Goal: Task Accomplishment & Management: Manage account settings

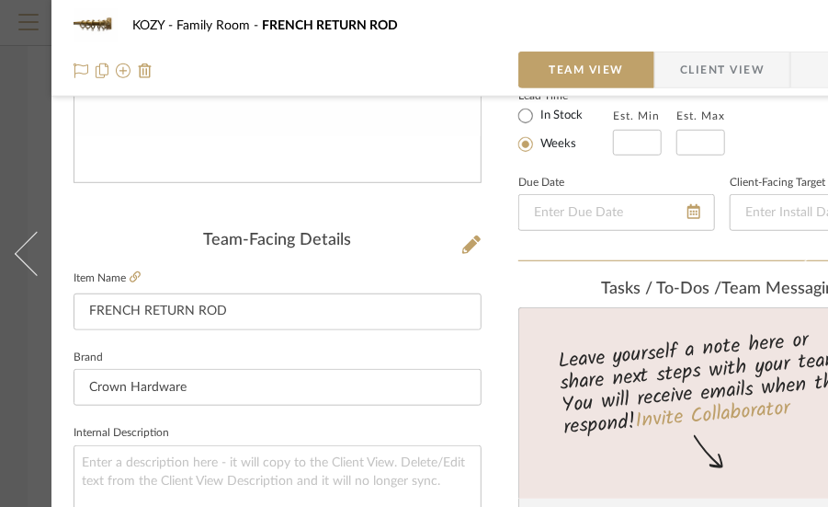
scroll to position [92, 0]
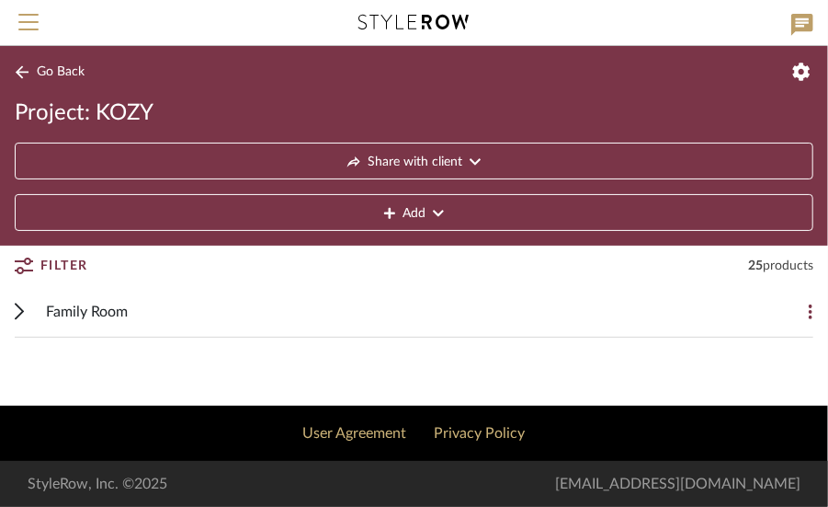
click at [708, 334] on mobile-project-details "Go Back Project: KOZY Share with client Add Filter 25 products Filter by keywor…" at bounding box center [414, 225] width 828 height 359
click at [81, 313] on span "Family Room" at bounding box center [87, 312] width 82 height 22
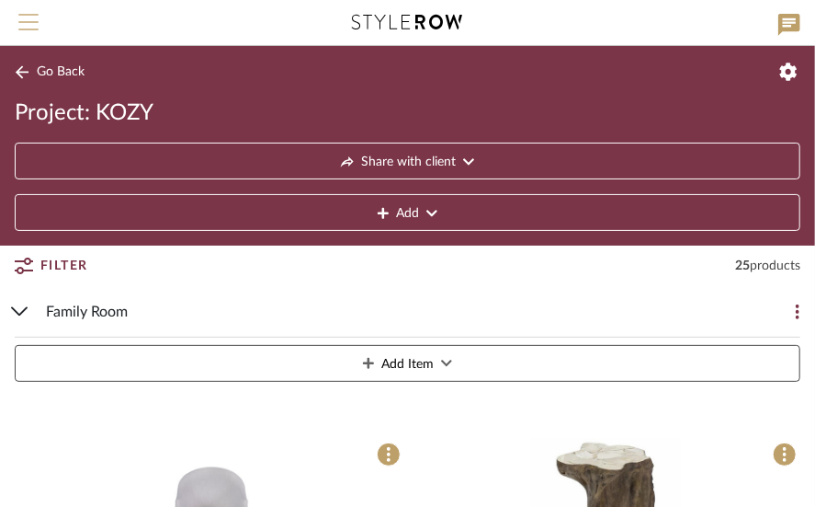
click at [28, 16] on span "Menu" at bounding box center [28, 28] width 20 height 28
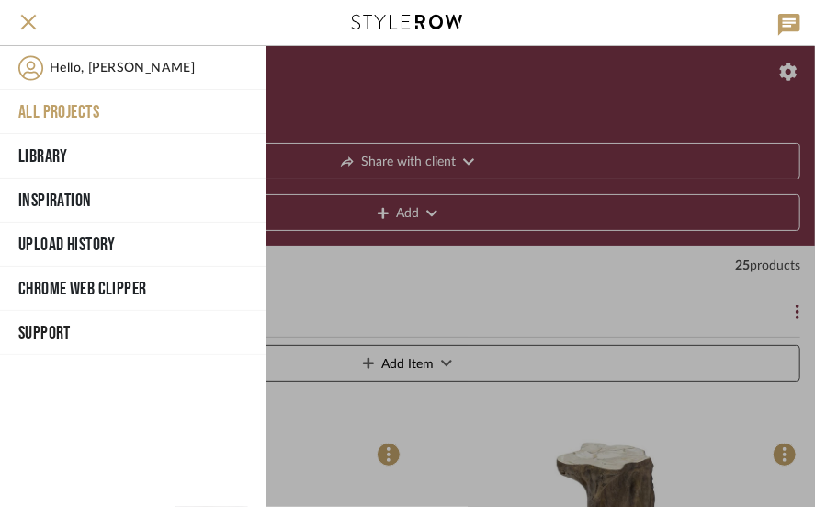
click at [68, 104] on button "All Projects" at bounding box center [133, 112] width 267 height 44
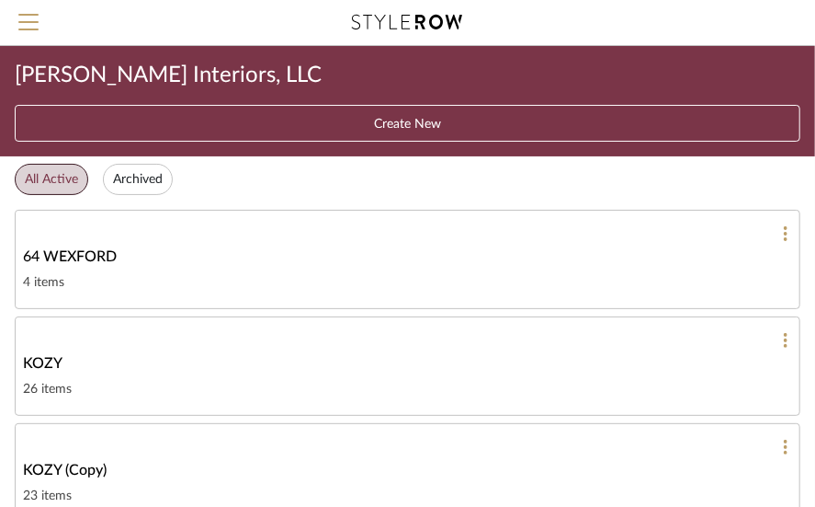
click at [49, 353] on span "KOZY" at bounding box center [43, 363] width 40 height 22
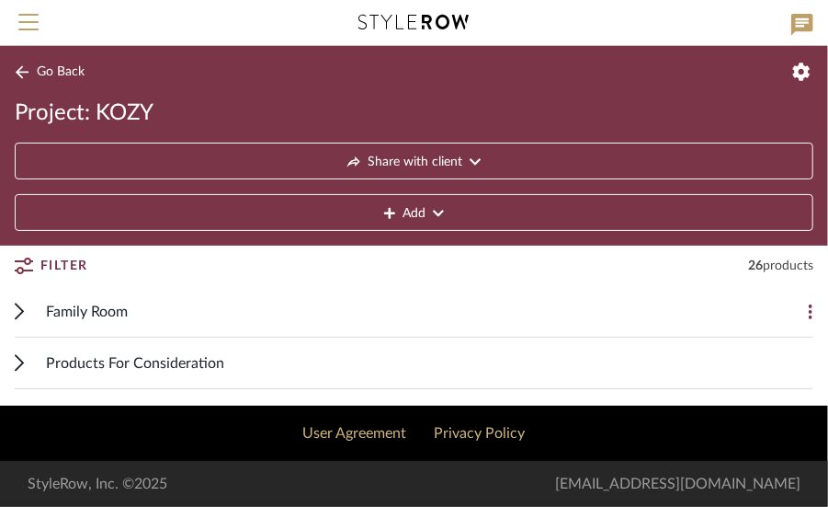
click at [118, 310] on span "Family Room" at bounding box center [87, 312] width 82 height 22
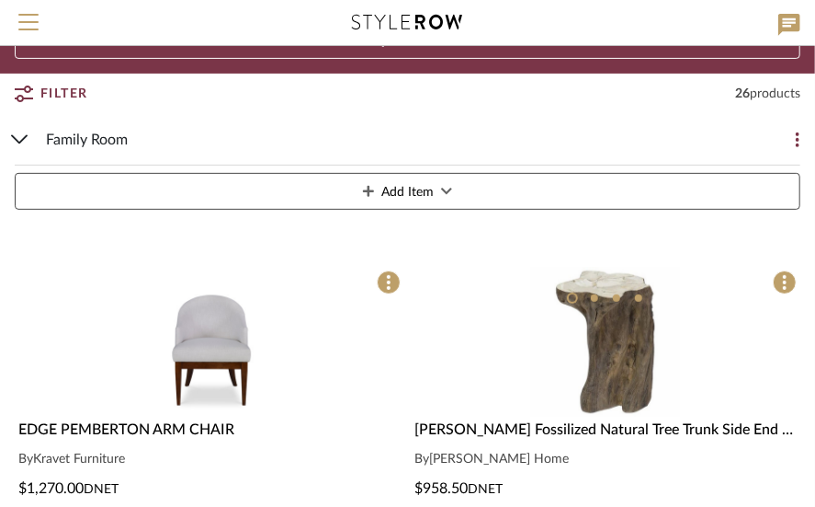
scroll to position [276, 0]
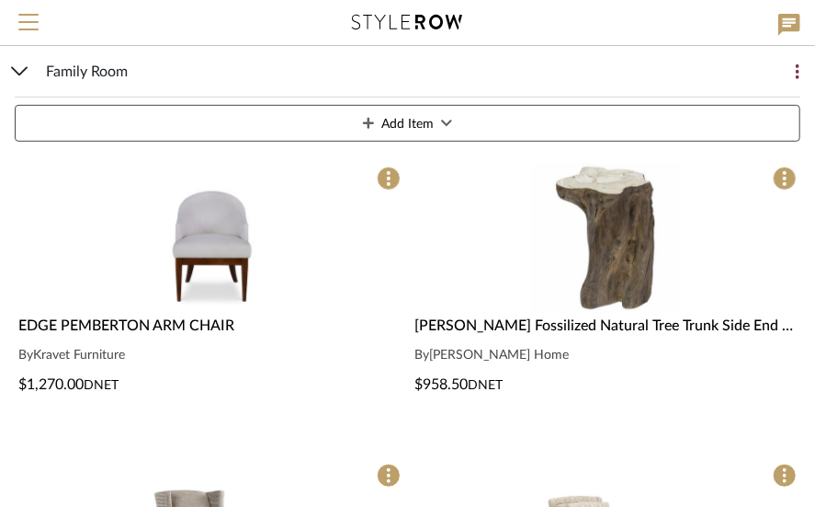
click at [17, 65] on div "Family Room Add Item" at bounding box center [408, 97] width 786 height 103
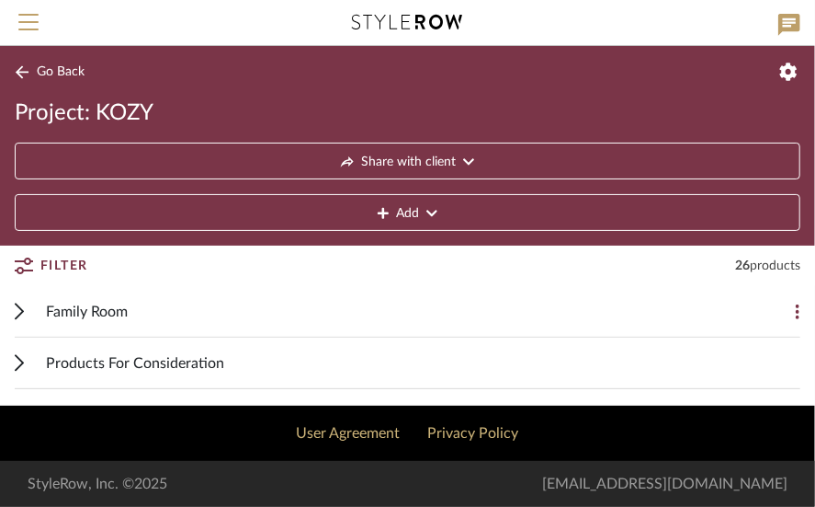
scroll to position [0, 0]
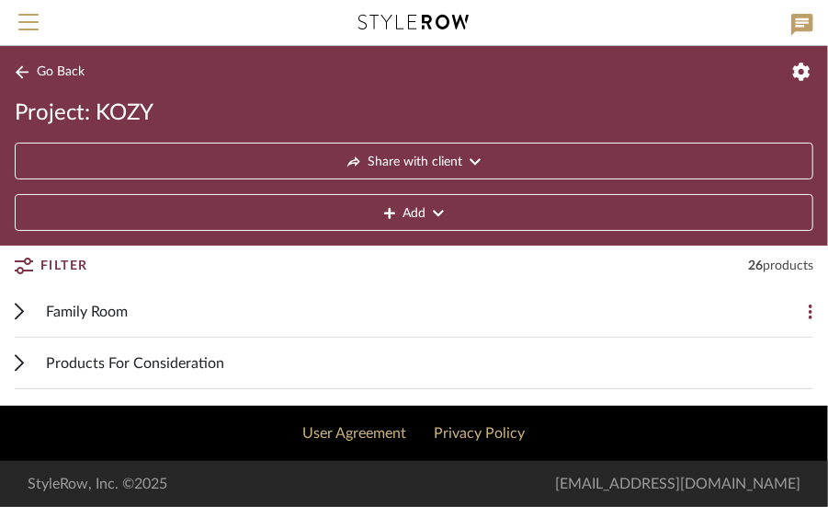
click at [86, 301] on span "Family Room" at bounding box center [87, 312] width 82 height 22
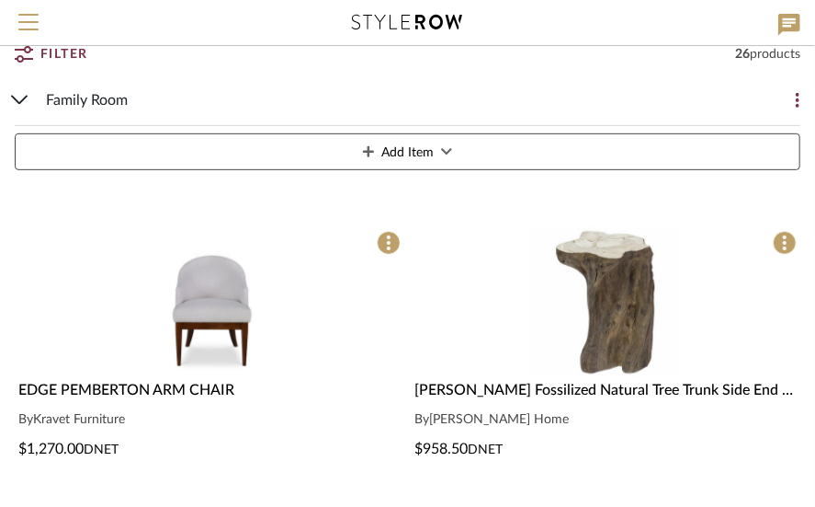
scroll to position [184, 0]
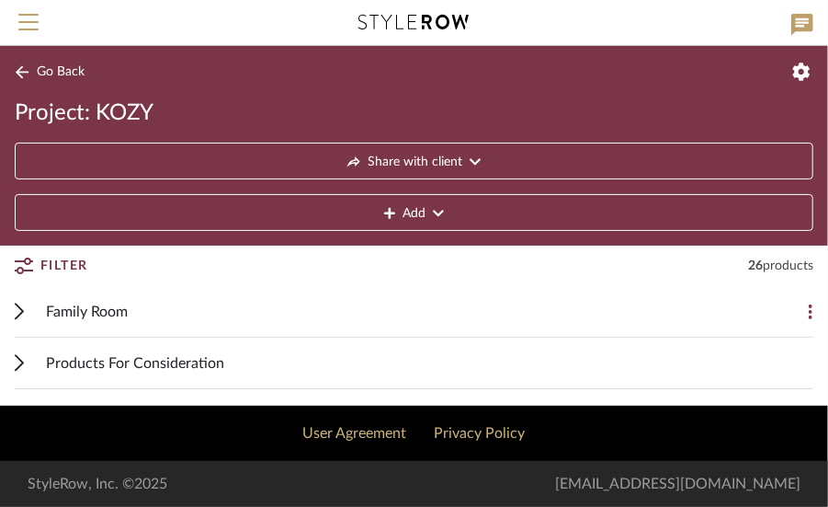
click at [86, 303] on span "Family Room" at bounding box center [87, 312] width 82 height 22
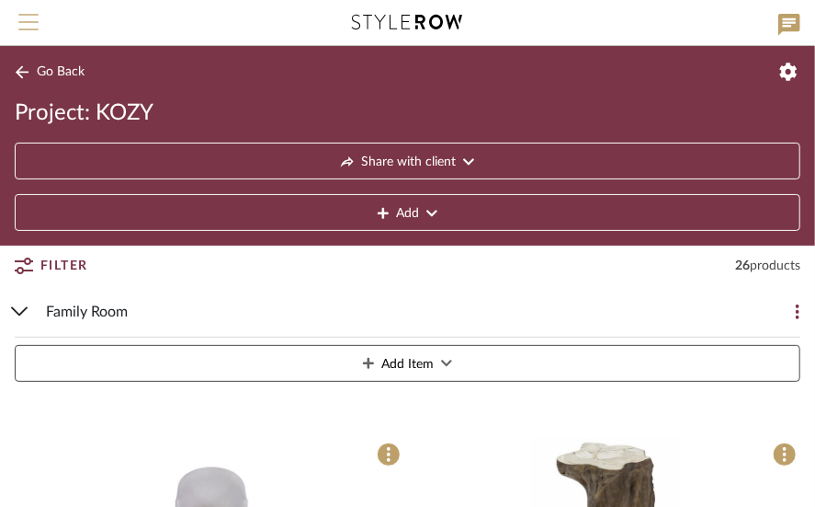
click at [27, 14] on span "Menu" at bounding box center [28, 15] width 20 height 2
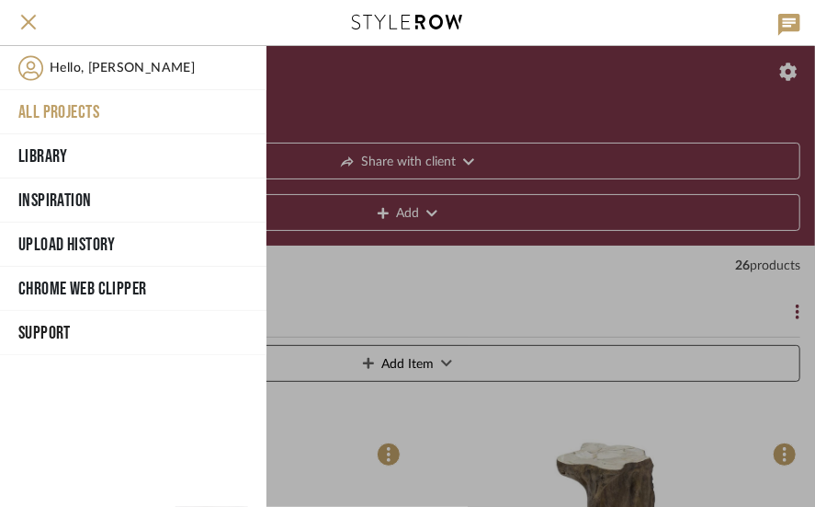
click at [71, 99] on button "All Projects" at bounding box center [133, 112] width 267 height 44
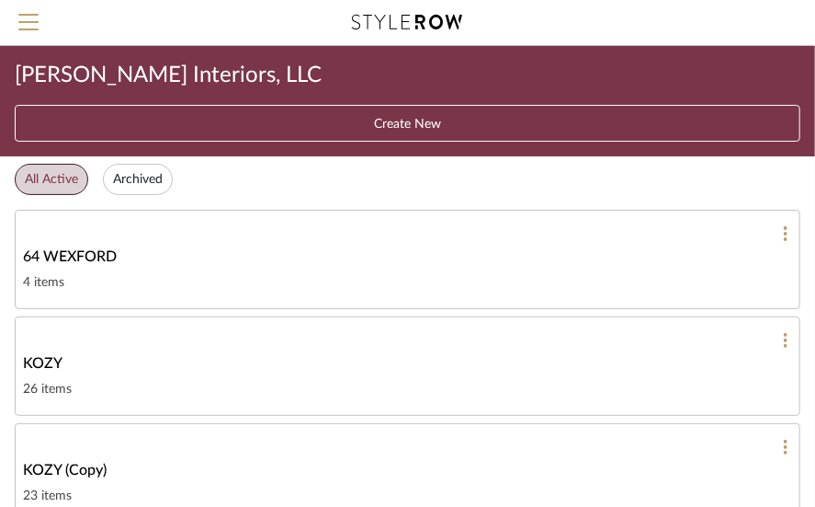
click at [41, 356] on span "KOZY" at bounding box center [43, 363] width 40 height 22
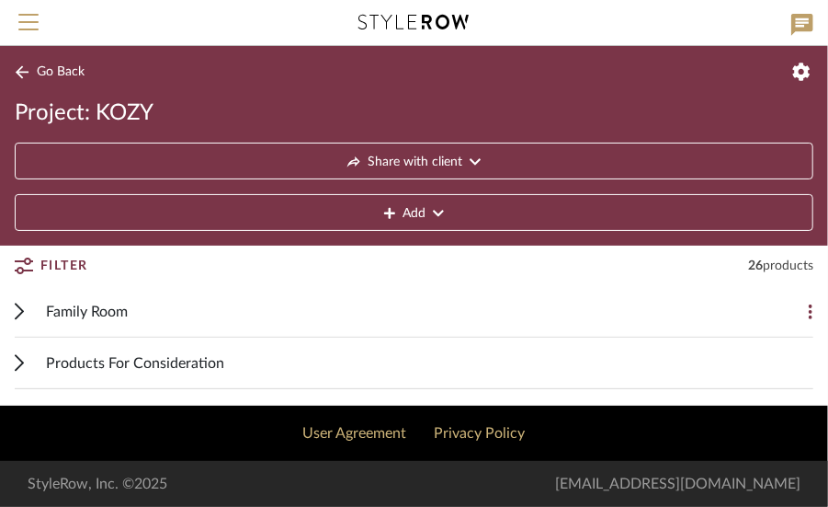
click at [97, 302] on span "Family Room" at bounding box center [87, 312] width 82 height 22
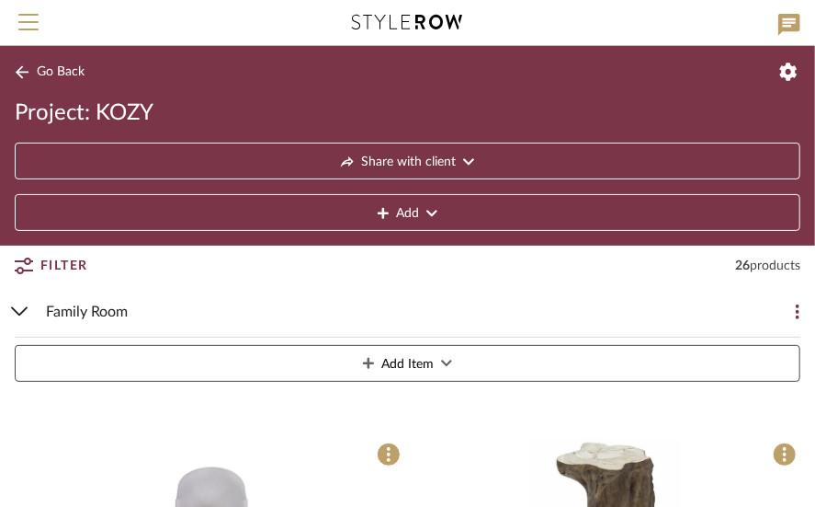
click at [46, 63] on button "Go Back" at bounding box center [53, 72] width 76 height 23
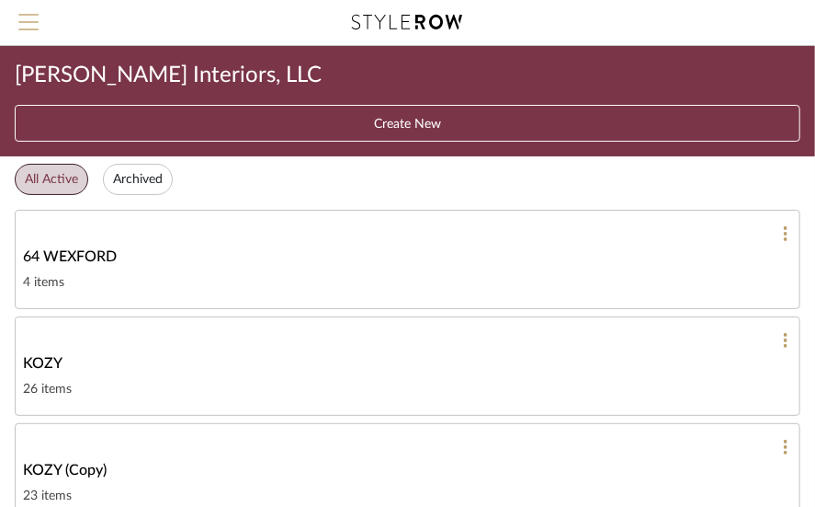
click at [29, 13] on button "Menu" at bounding box center [28, 22] width 57 height 45
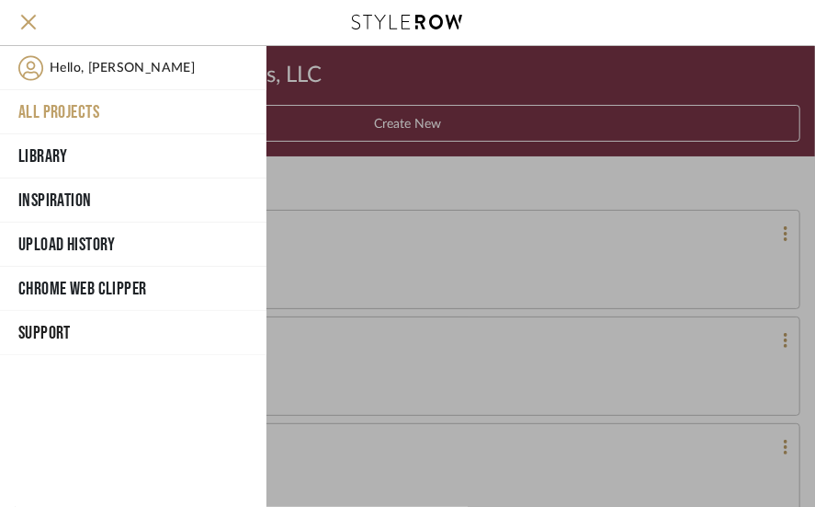
click at [68, 103] on button "All Projects" at bounding box center [133, 112] width 267 height 44
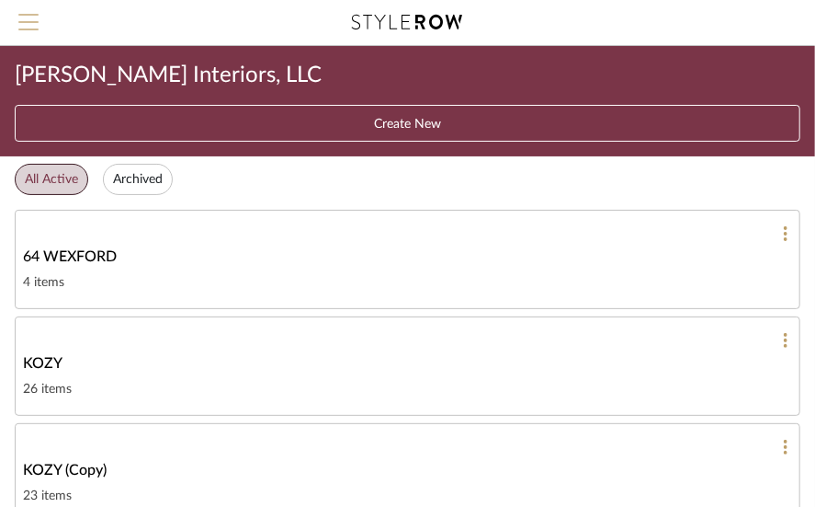
click at [22, 15] on span "Menu" at bounding box center [28, 15] width 20 height 2
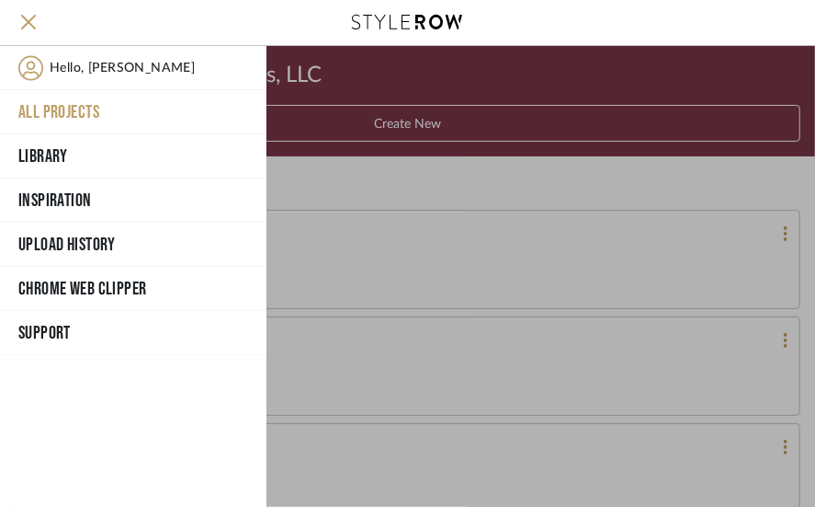
click at [77, 104] on button "All Projects" at bounding box center [133, 112] width 267 height 44
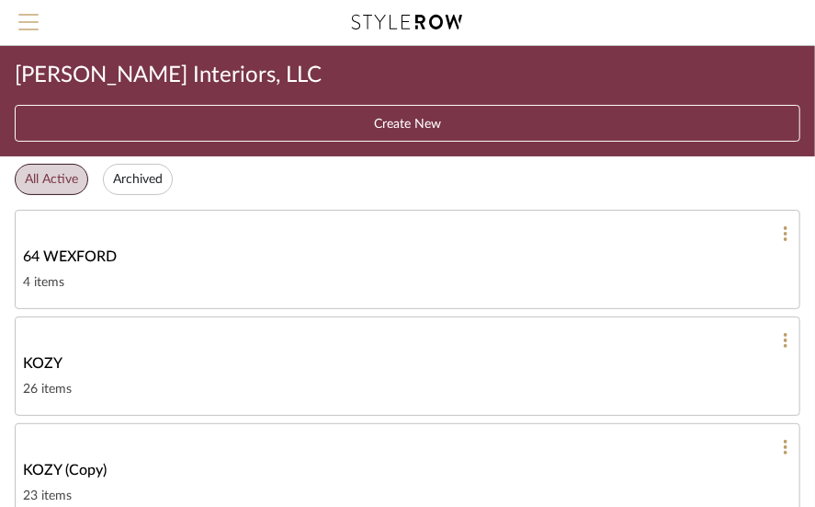
click at [24, 17] on span "Menu" at bounding box center [28, 28] width 20 height 28
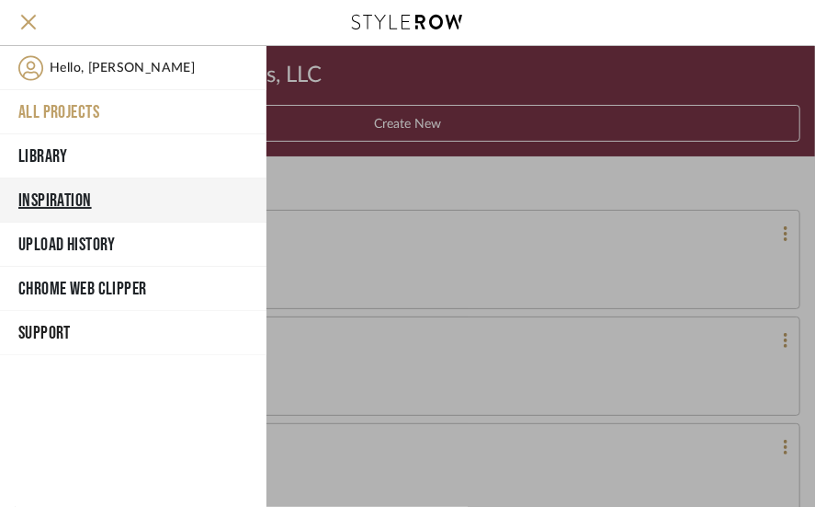
click at [64, 189] on button "Inspiration" at bounding box center [133, 200] width 267 height 44
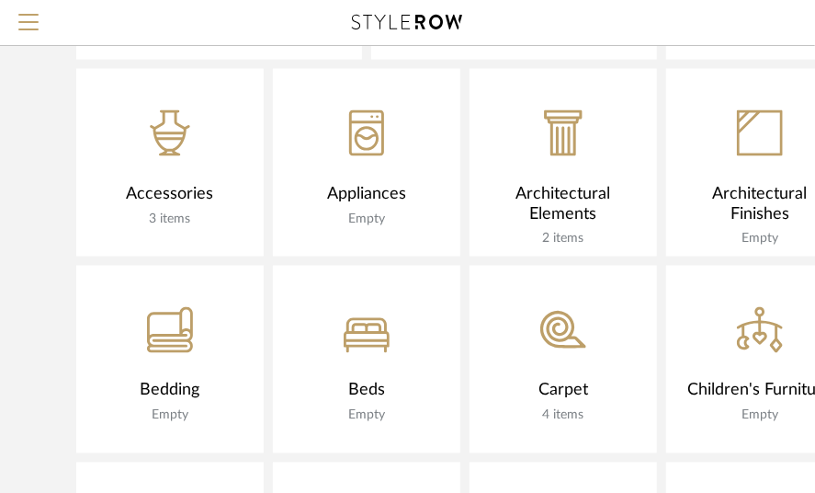
scroll to position [1011, 0]
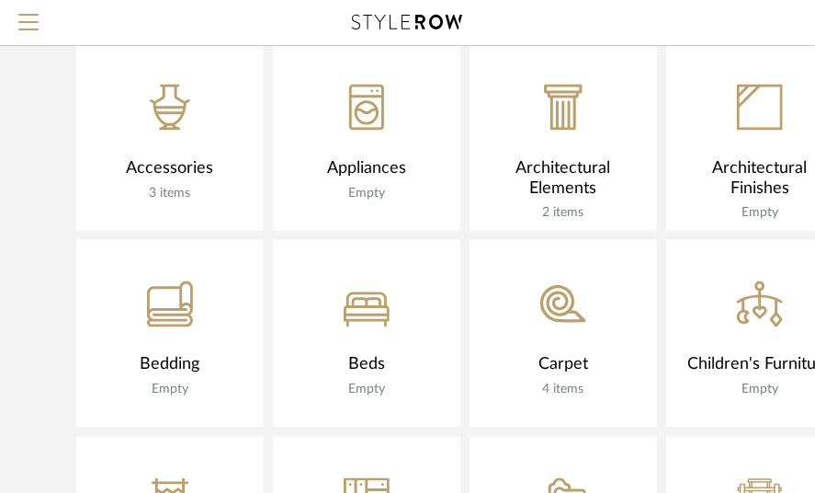
click at [153, 159] on div "Accessories" at bounding box center [170, 168] width 151 height 20
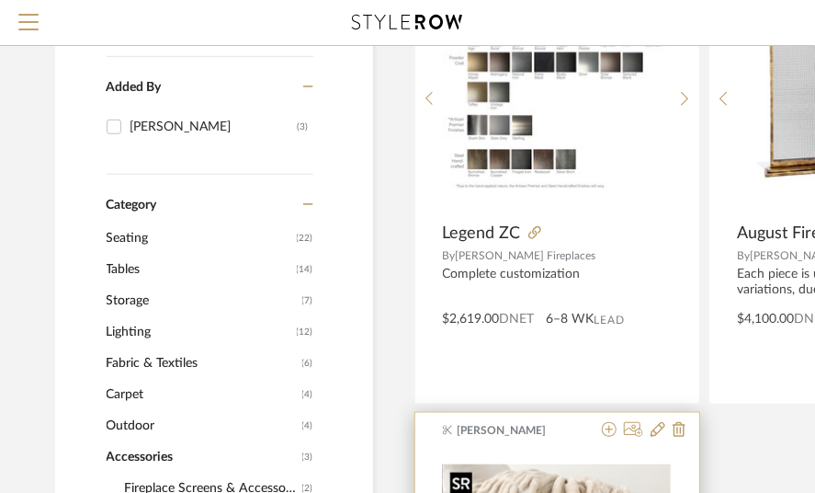
scroll to position [368, 0]
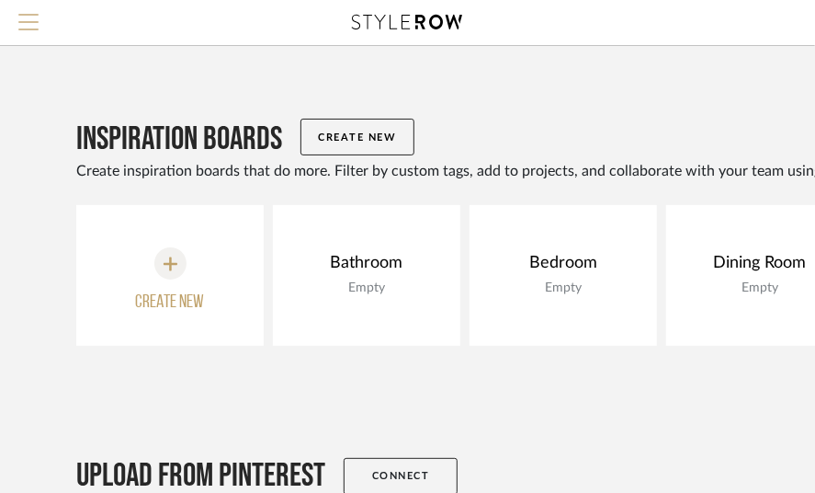
click at [31, 16] on span "Menu" at bounding box center [28, 15] width 20 height 2
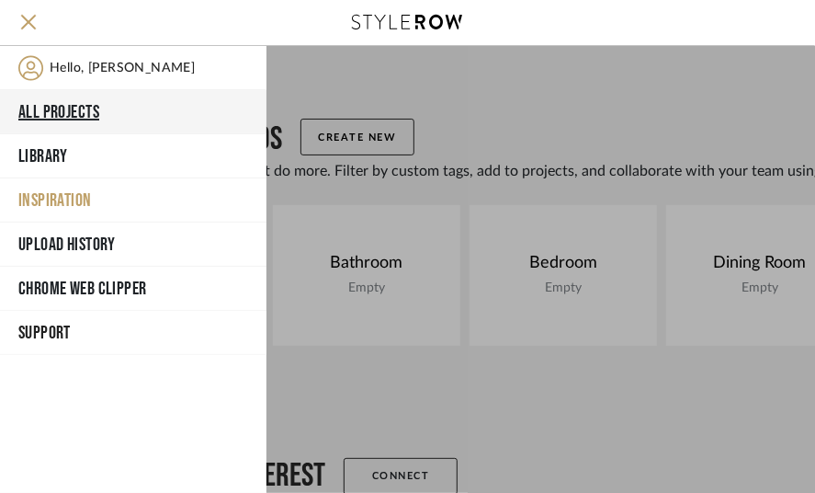
click at [83, 104] on button "All Projects" at bounding box center [133, 112] width 267 height 44
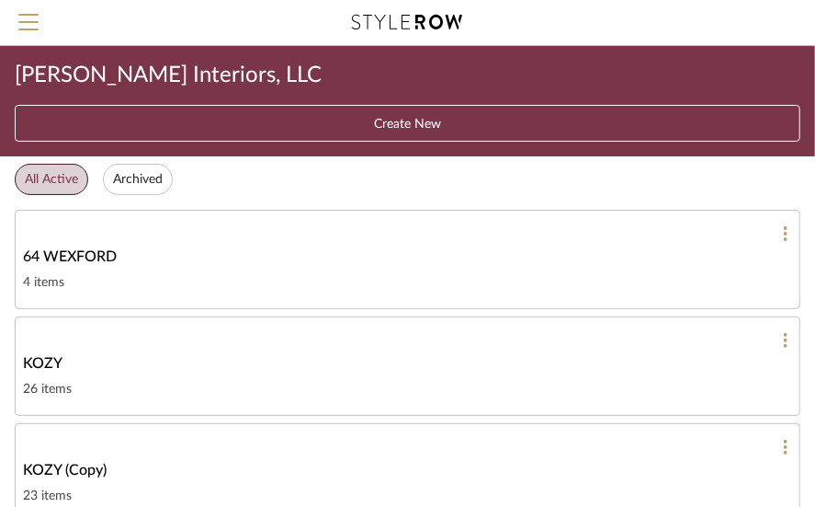
click at [39, 354] on span "KOZY" at bounding box center [43, 363] width 40 height 22
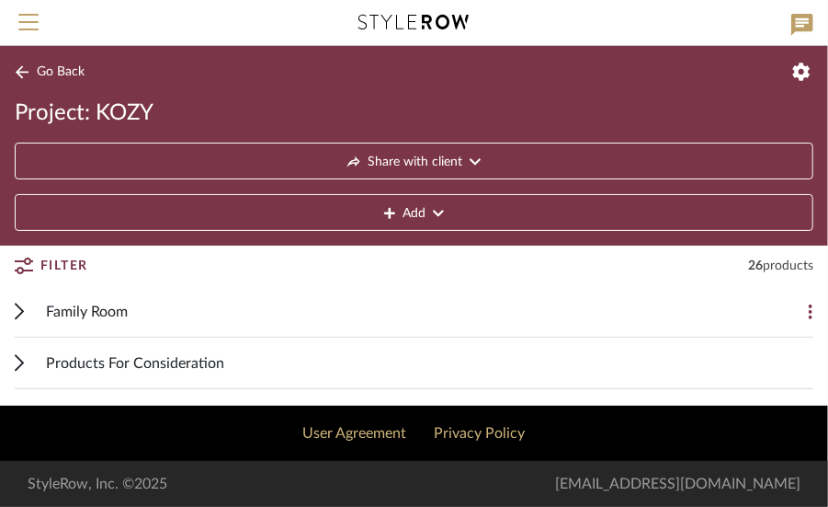
click at [85, 301] on span "Family Room" at bounding box center [87, 312] width 82 height 22
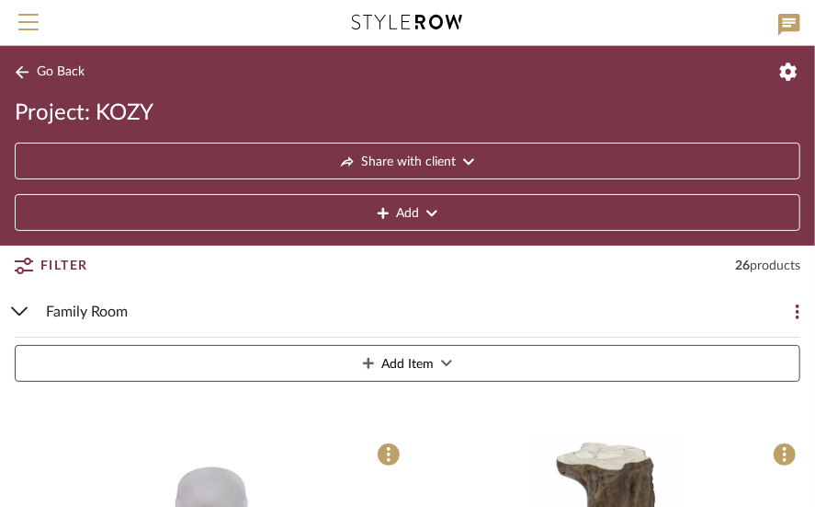
click at [20, 65] on icon at bounding box center [22, 72] width 15 height 14
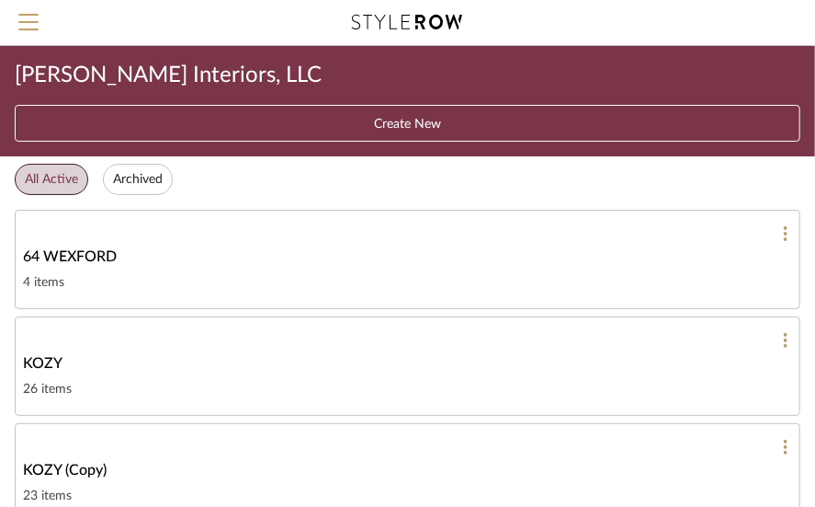
click at [43, 353] on span "KOZY" at bounding box center [43, 363] width 40 height 22
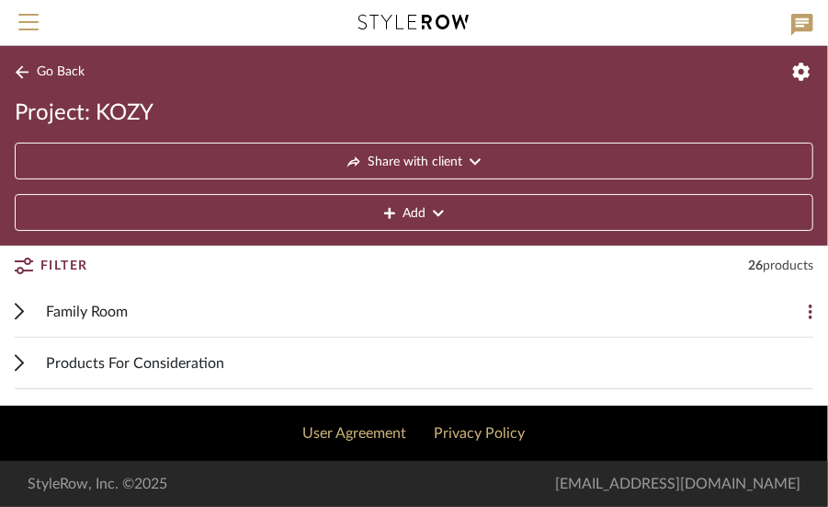
click at [56, 62] on button "Go Back" at bounding box center [53, 72] width 76 height 23
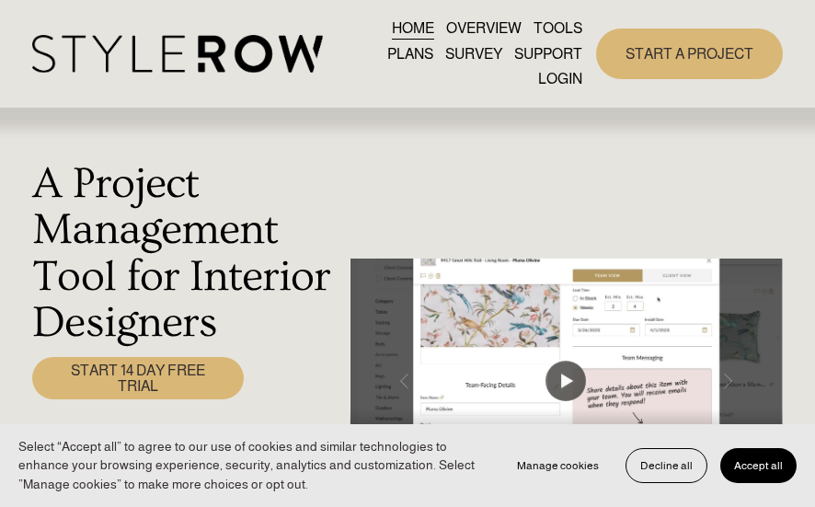
click at [557, 76] on link "LOGIN" at bounding box center [560, 78] width 44 height 25
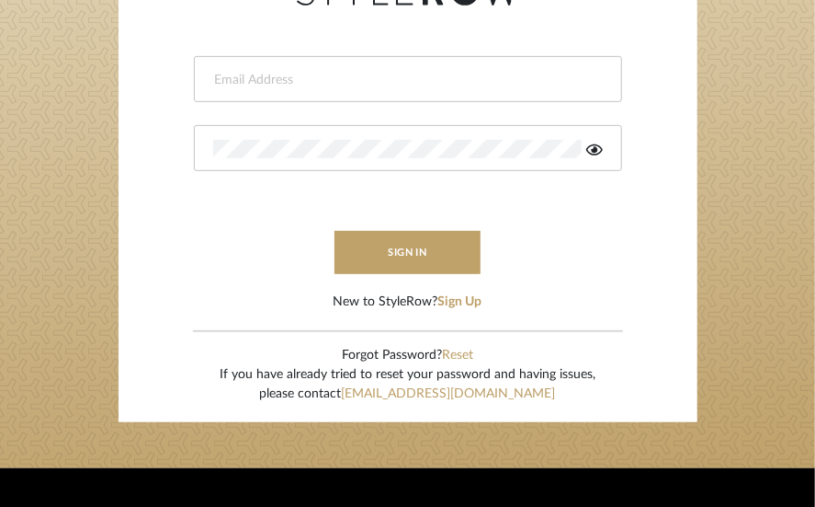
scroll to position [276, 0]
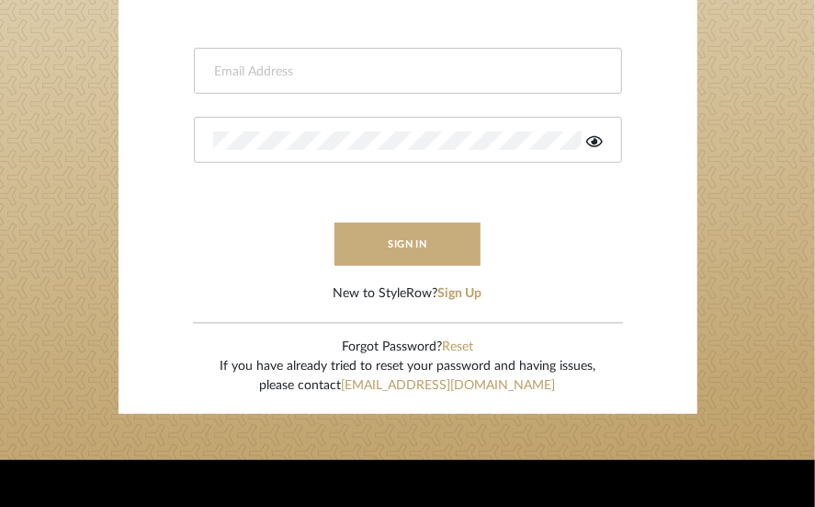
type input "jpalmerinteriors@gmail.com"
click at [412, 238] on button "sign in" at bounding box center [408, 243] width 147 height 43
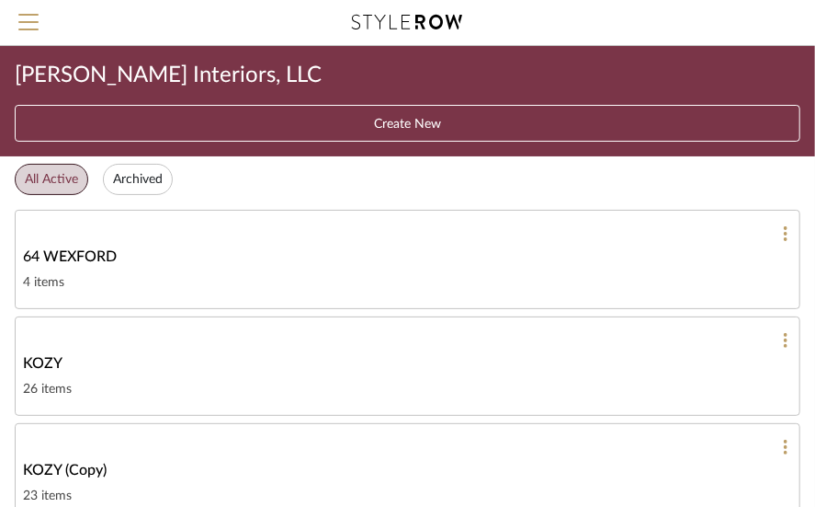
click at [39, 352] on span "KOZY" at bounding box center [43, 363] width 40 height 22
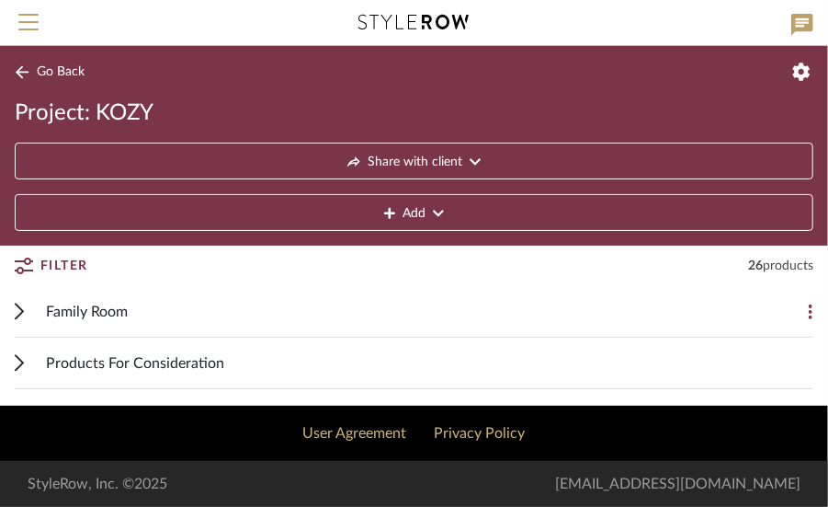
click at [87, 304] on span "Family Room" at bounding box center [87, 312] width 82 height 22
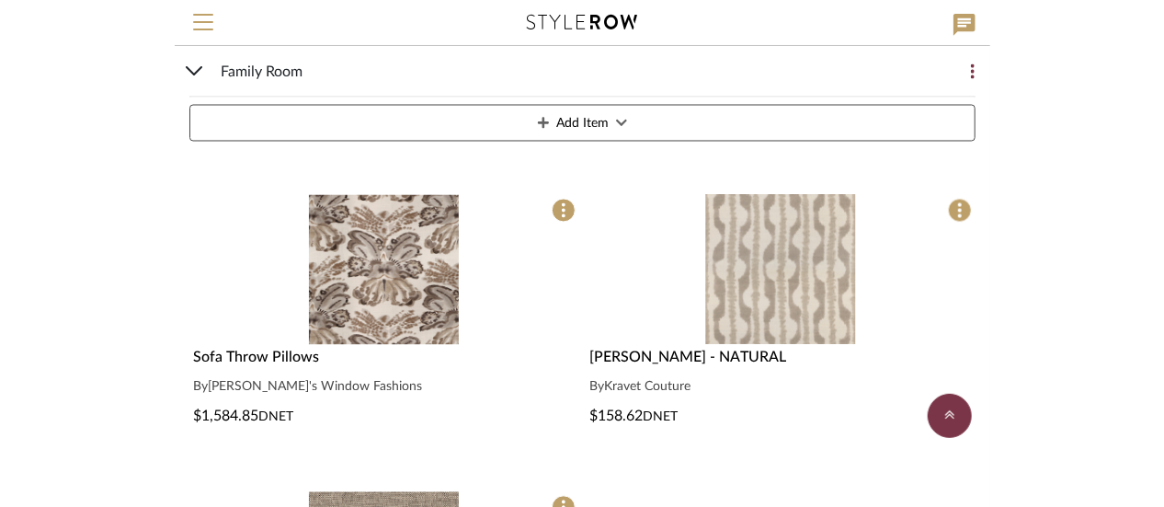
scroll to position [2398, 0]
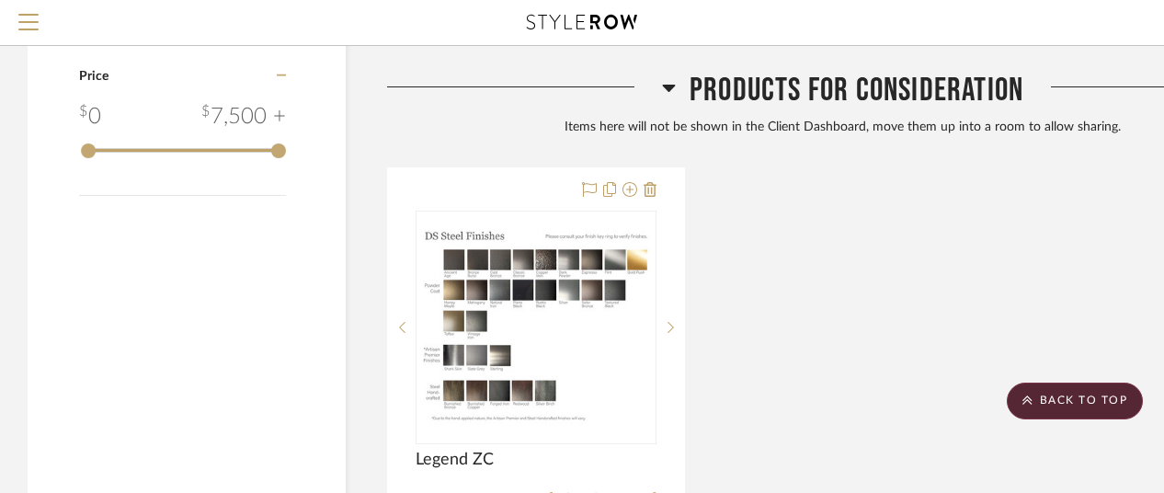
scroll to position [2850, 0]
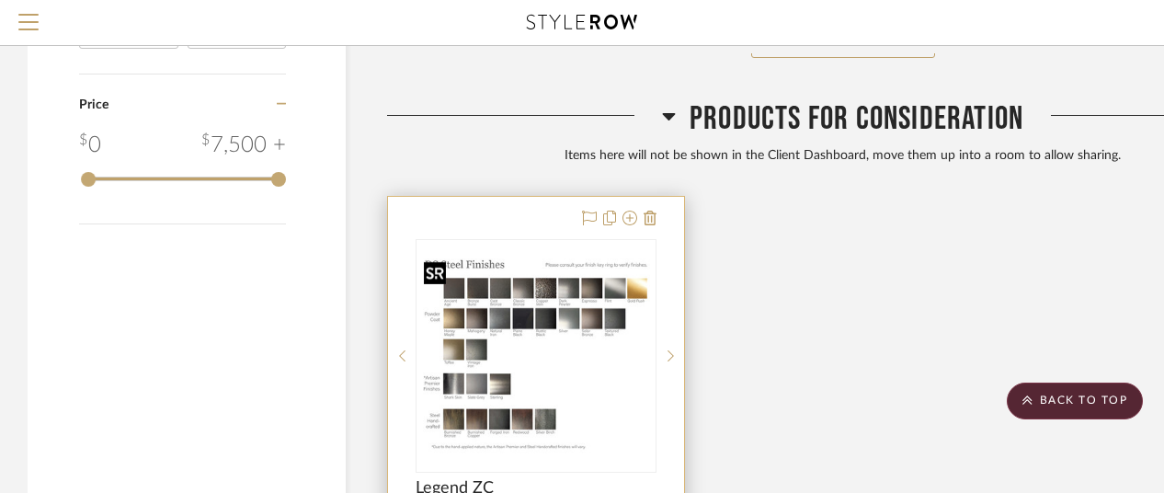
click at [532, 302] on img "0" at bounding box center [535, 356] width 237 height 206
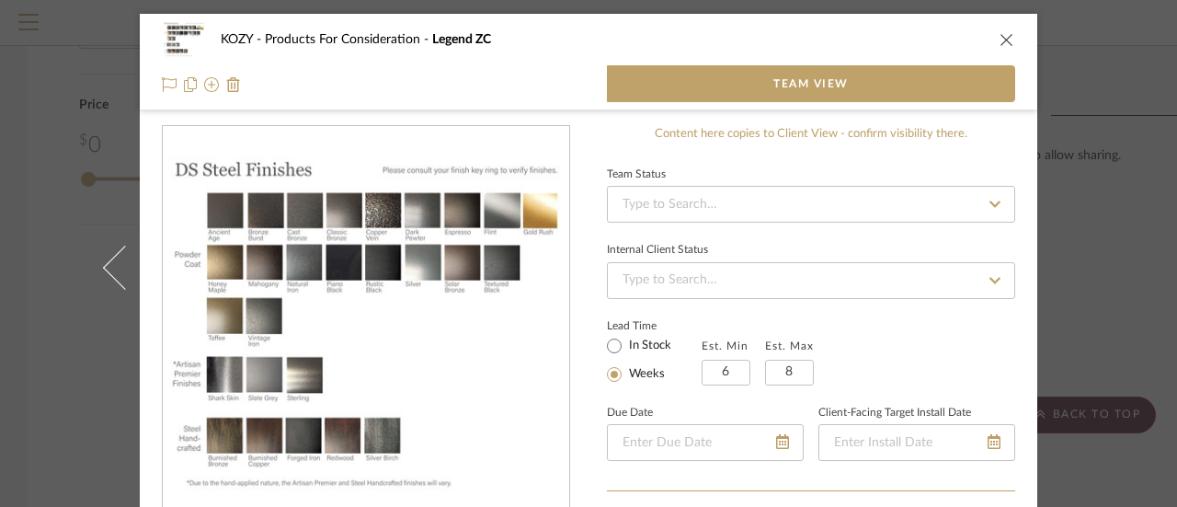
scroll to position [184, 0]
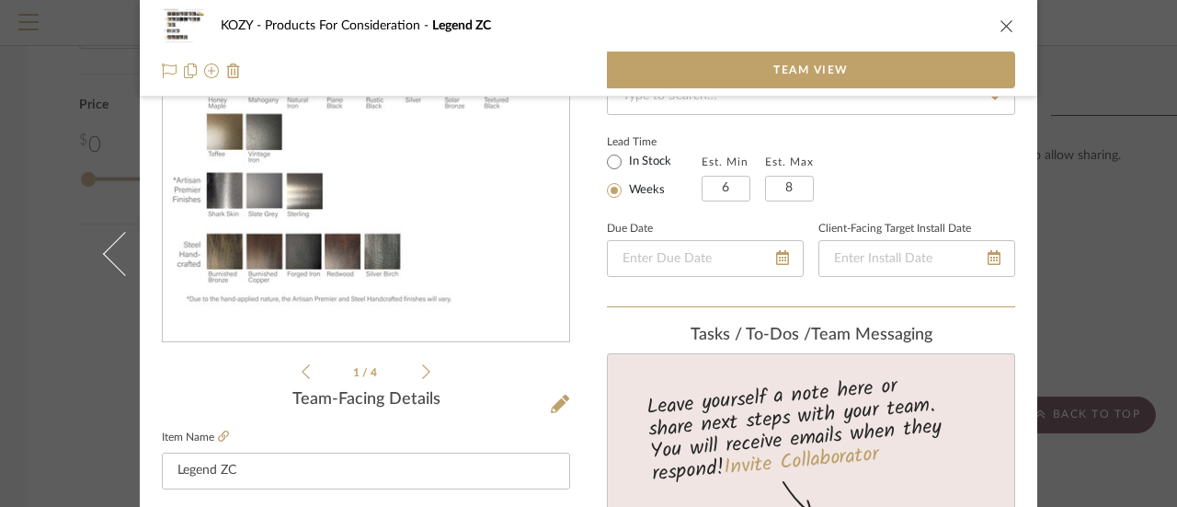
click at [422, 370] on icon at bounding box center [426, 371] width 8 height 15
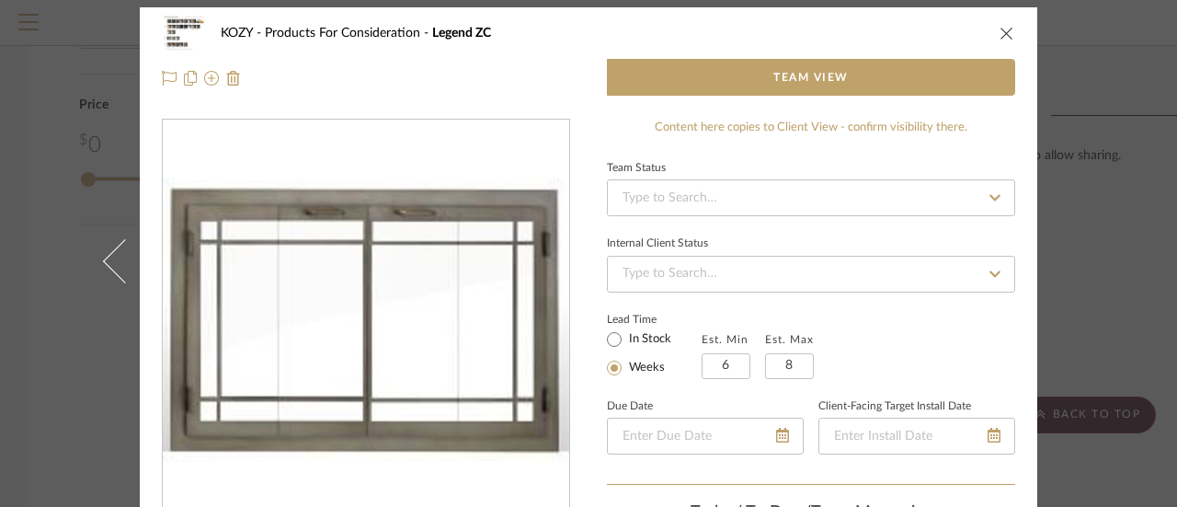
scroll to position [0, 0]
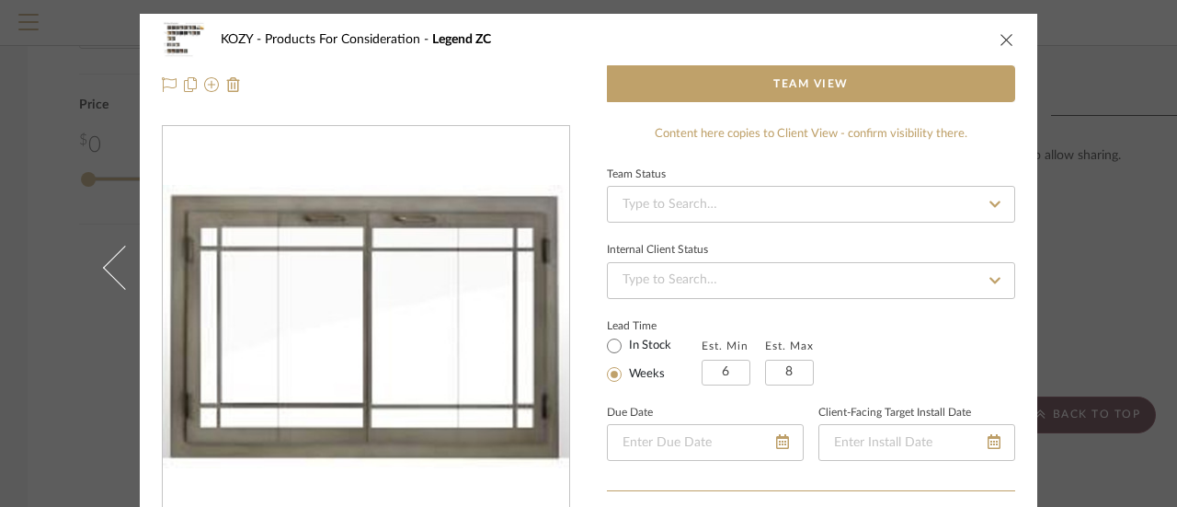
click at [1006, 38] on icon "close" at bounding box center [1006, 39] width 15 height 15
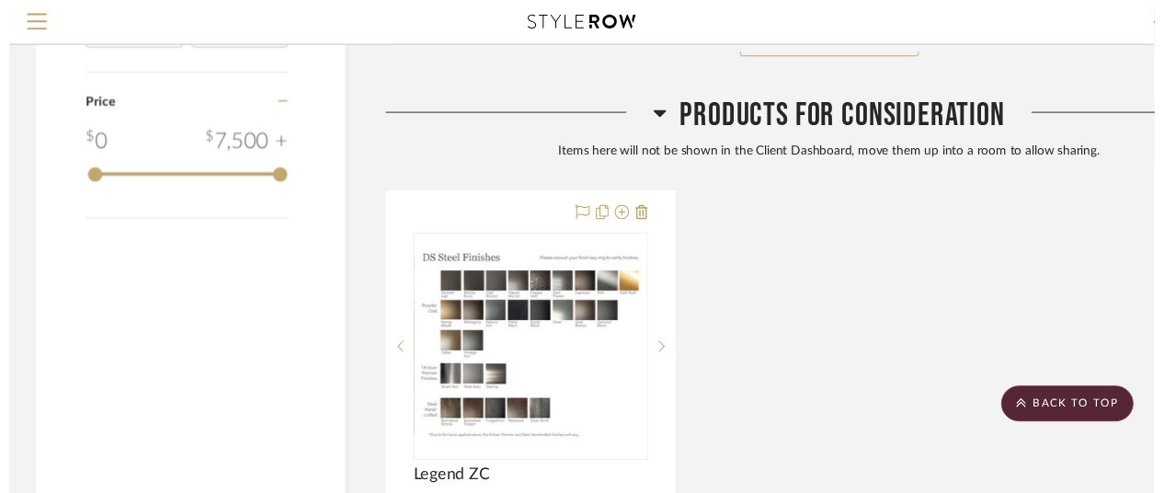
scroll to position [2850, 0]
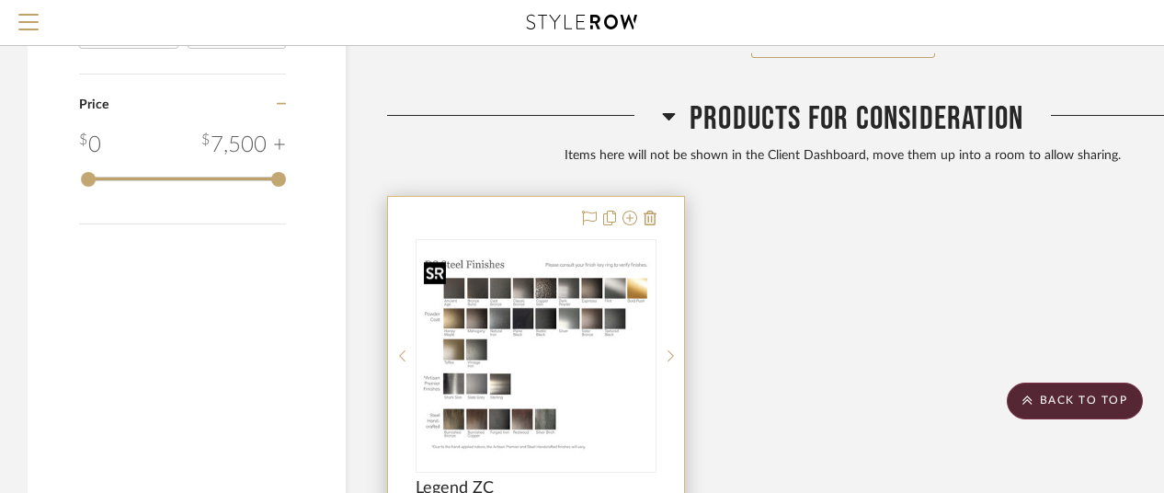
click at [593, 336] on img "0" at bounding box center [535, 356] width 237 height 206
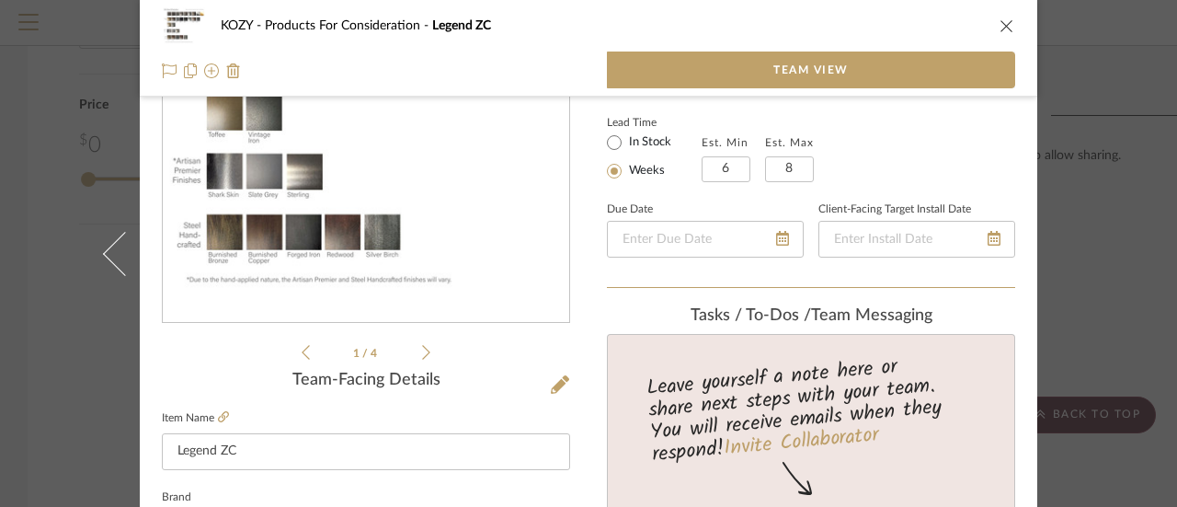
scroll to position [0, 0]
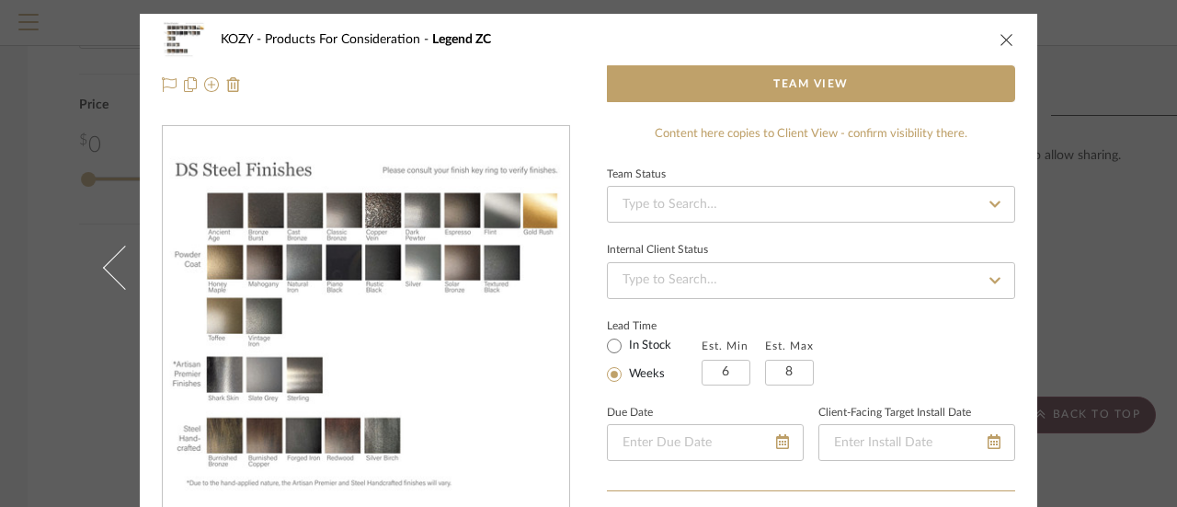
click at [1003, 40] on icon "close" at bounding box center [1006, 39] width 15 height 15
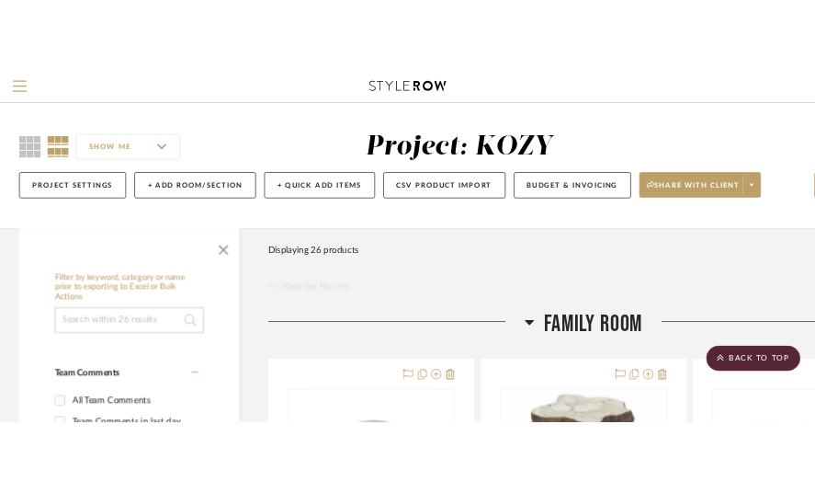
scroll to position [2850, 0]
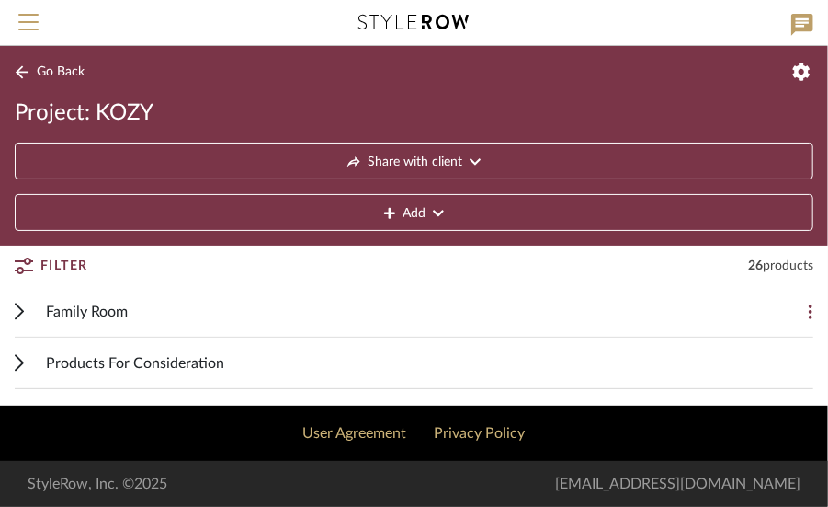
click at [90, 304] on span "Family Room" at bounding box center [87, 312] width 82 height 22
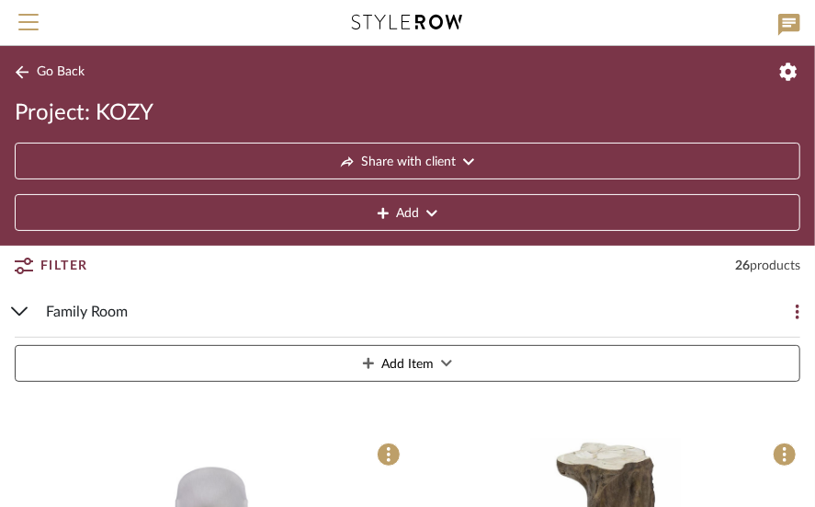
click at [15, 306] on div "Family Room Add Item" at bounding box center [408, 337] width 786 height 103
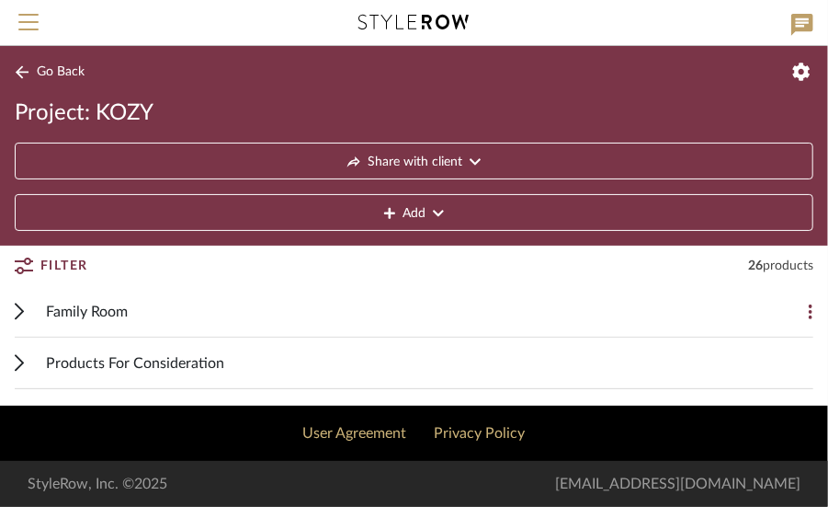
click at [189, 354] on span "Products For Consideration" at bounding box center [135, 363] width 178 height 22
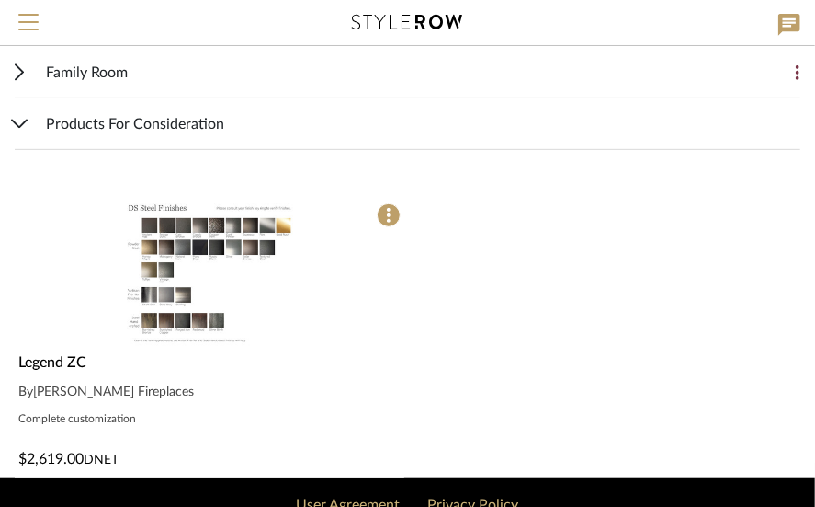
scroll to position [276, 0]
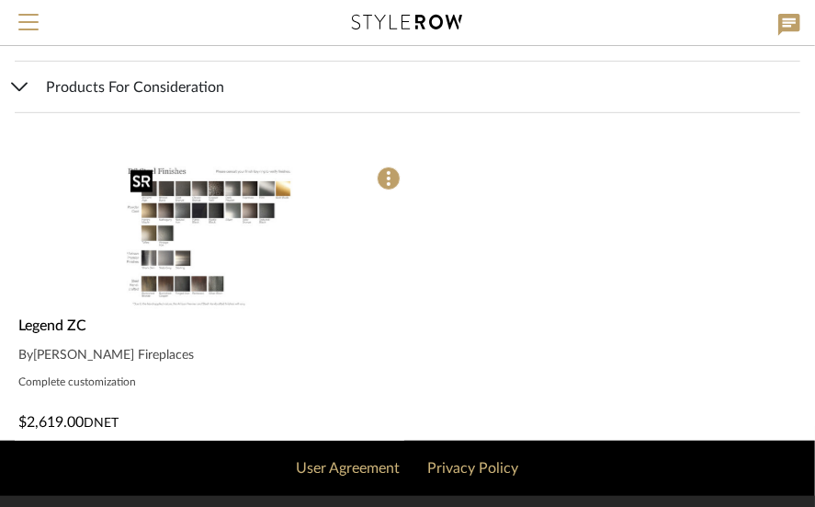
click at [189, 207] on img "0" at bounding box center [209, 238] width 173 height 150
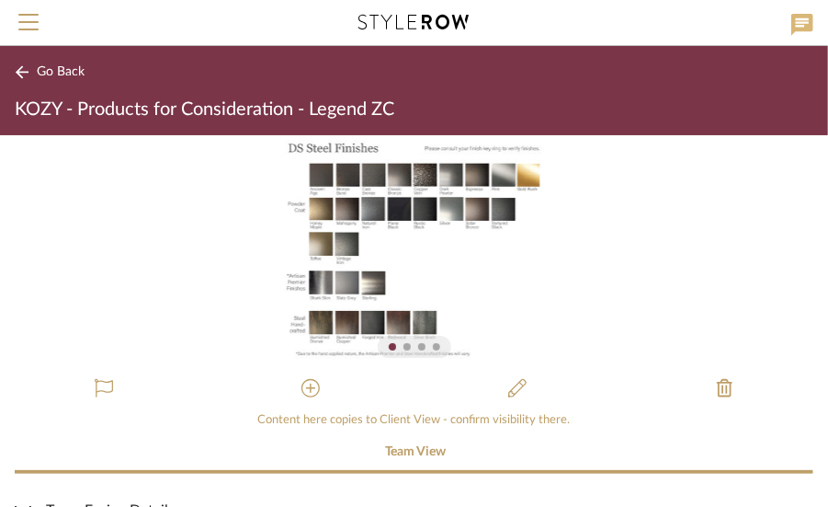
click at [802, 19] on icon at bounding box center [803, 25] width 22 height 22
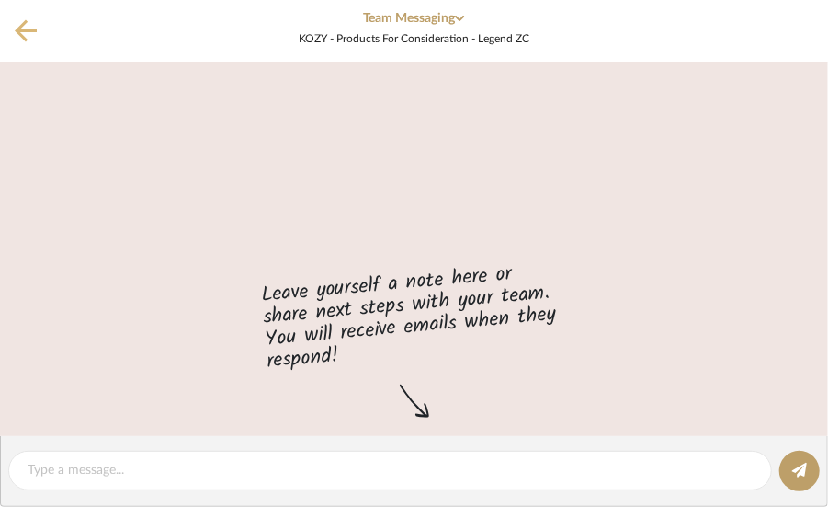
click at [24, 27] on icon at bounding box center [26, 30] width 22 height 23
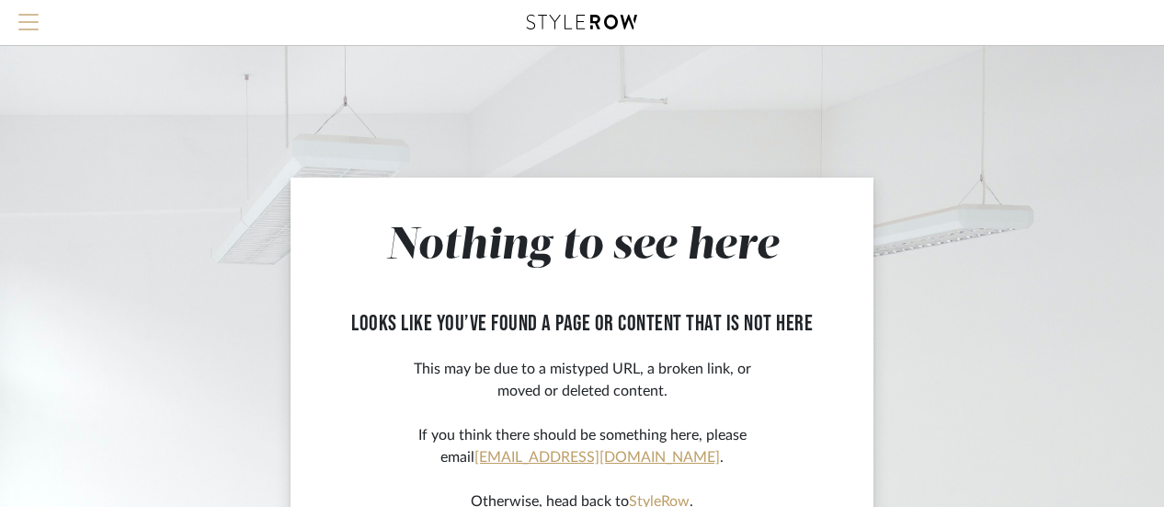
click at [23, 16] on span "Menu" at bounding box center [28, 28] width 20 height 28
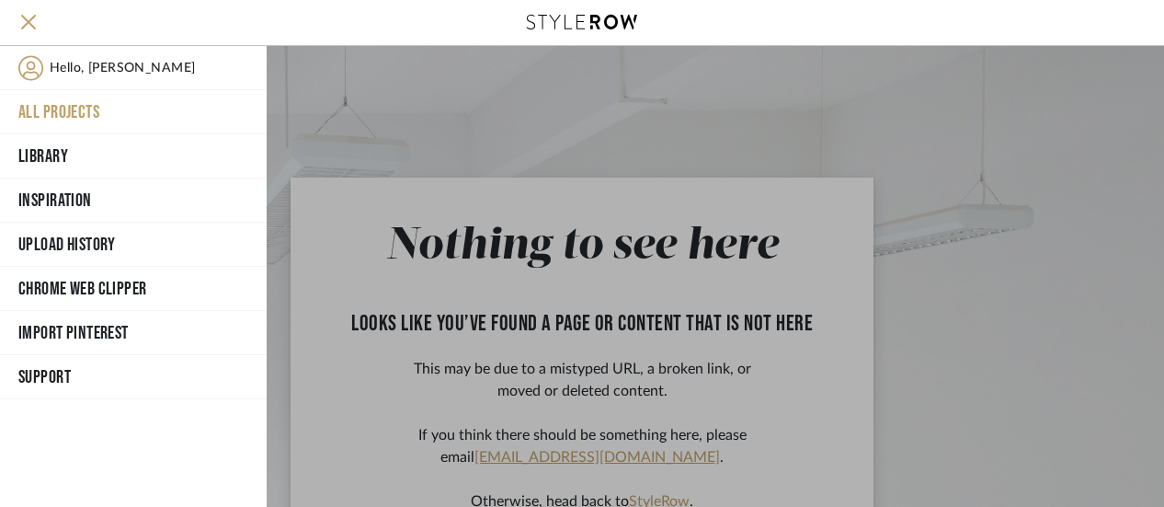
click at [66, 98] on button "All Projects" at bounding box center [133, 112] width 267 height 44
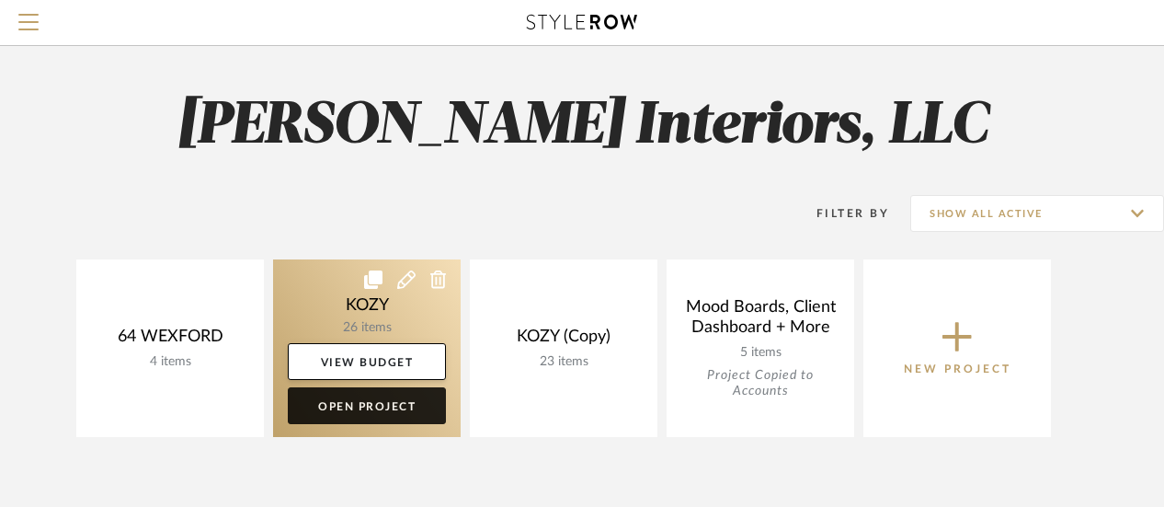
click at [379, 402] on link "Open Project" at bounding box center [367, 405] width 158 height 37
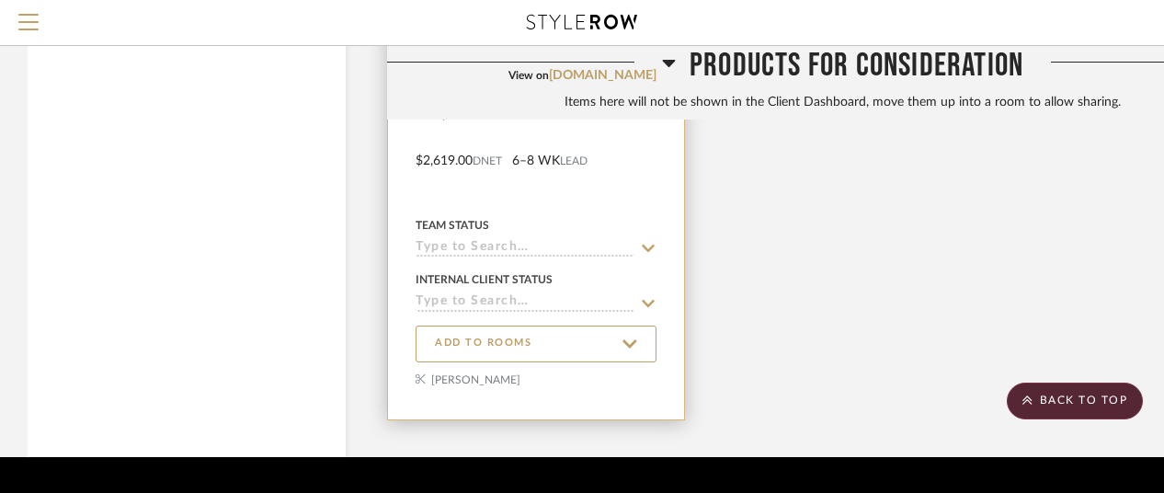
scroll to position [3260, 0]
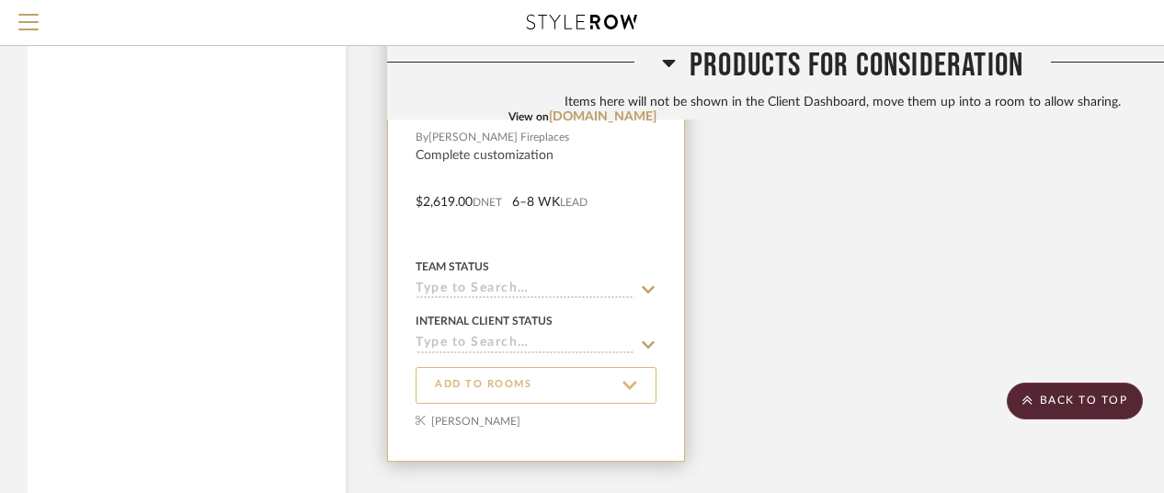
click at [502, 385] on span "ADD TO ROOMS" at bounding box center [483, 385] width 97 height 16
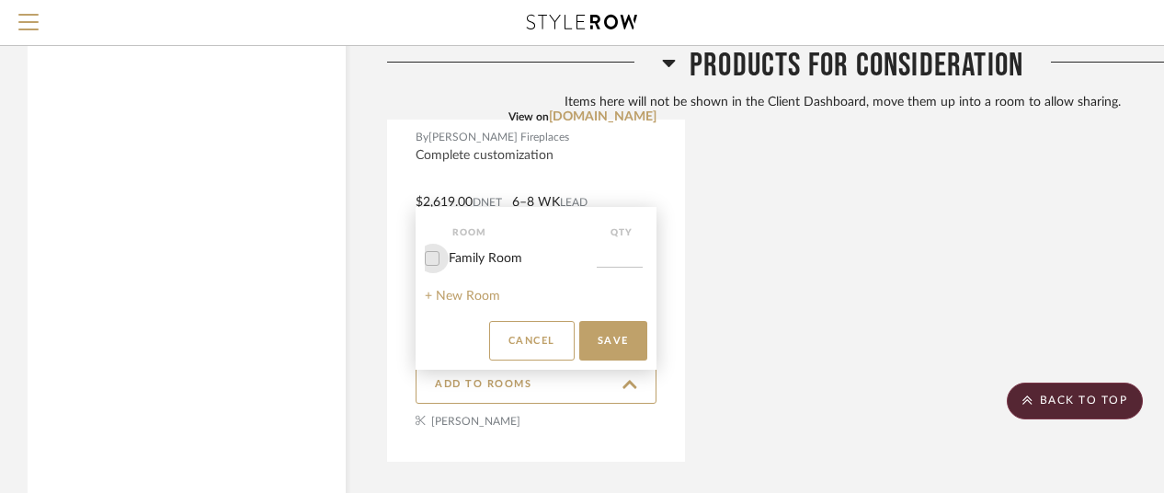
click at [430, 258] on input "Family Room" at bounding box center [431, 258] width 29 height 29
checkbox input "true"
type input "1"
click at [625, 336] on button "Save" at bounding box center [613, 341] width 68 height 40
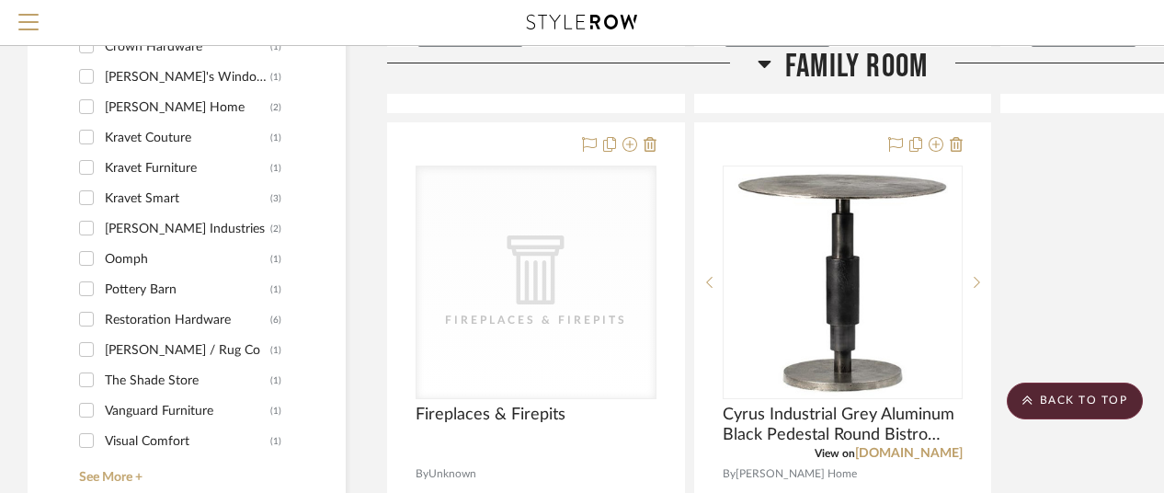
scroll to position [1833, 0]
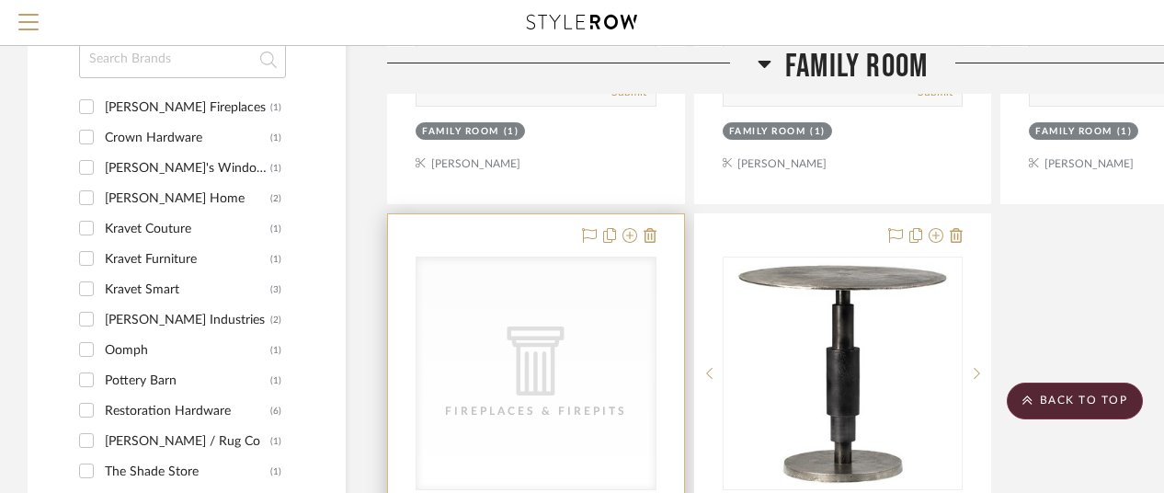
click at [594, 317] on div "CategoryIconArchitectural Created with Sketch. Fireplaces & Firepits" at bounding box center [535, 373] width 239 height 232
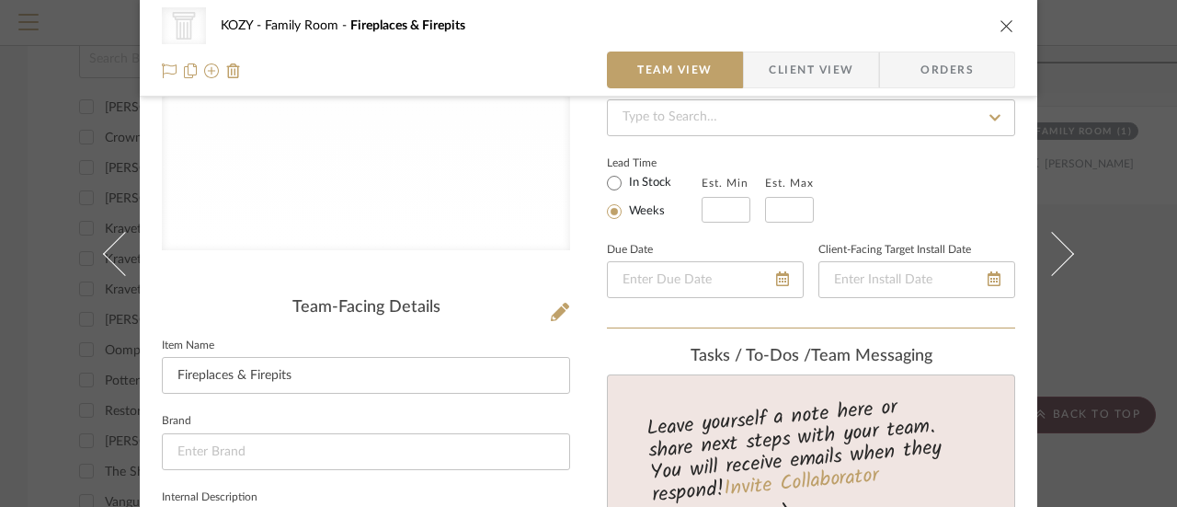
scroll to position [0, 0]
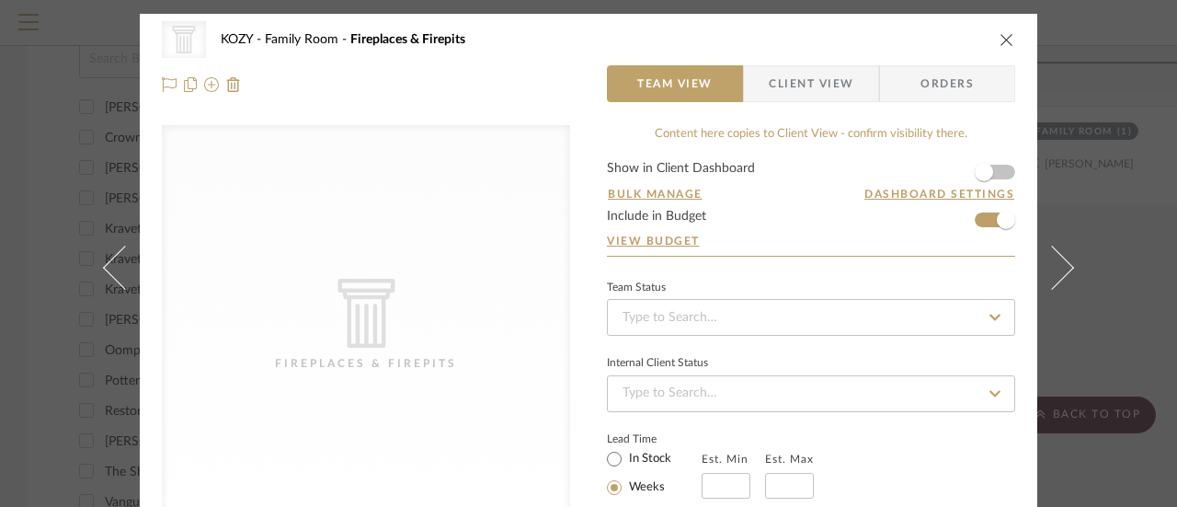
click at [999, 38] on icon "close" at bounding box center [1006, 39] width 15 height 15
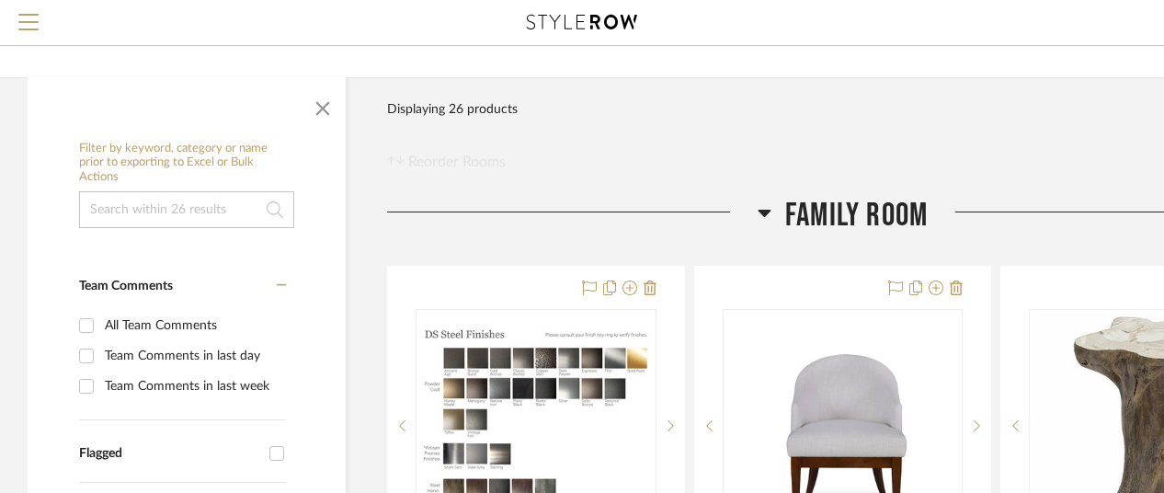
scroll to position [368, 0]
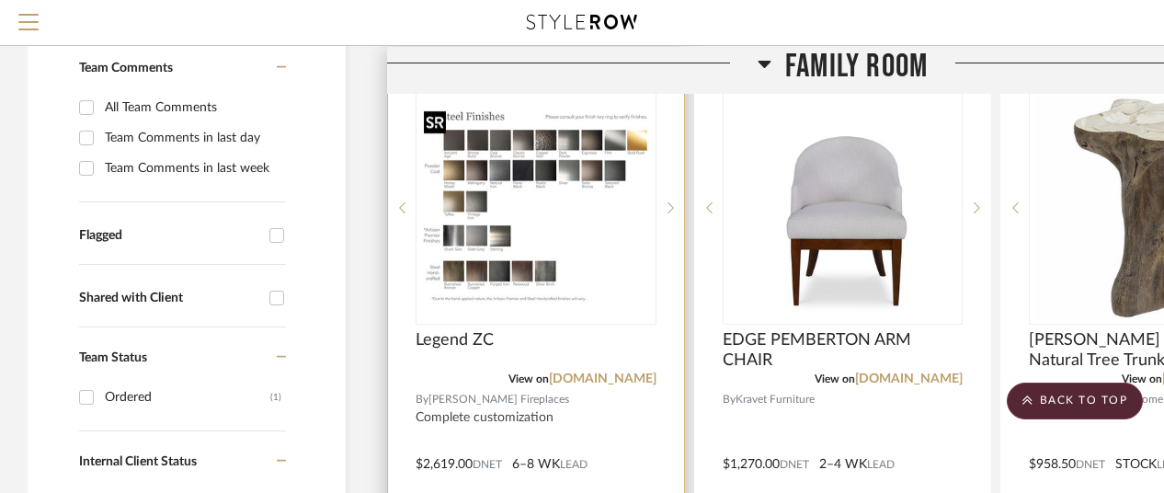
click at [497, 224] on img "0" at bounding box center [535, 208] width 237 height 206
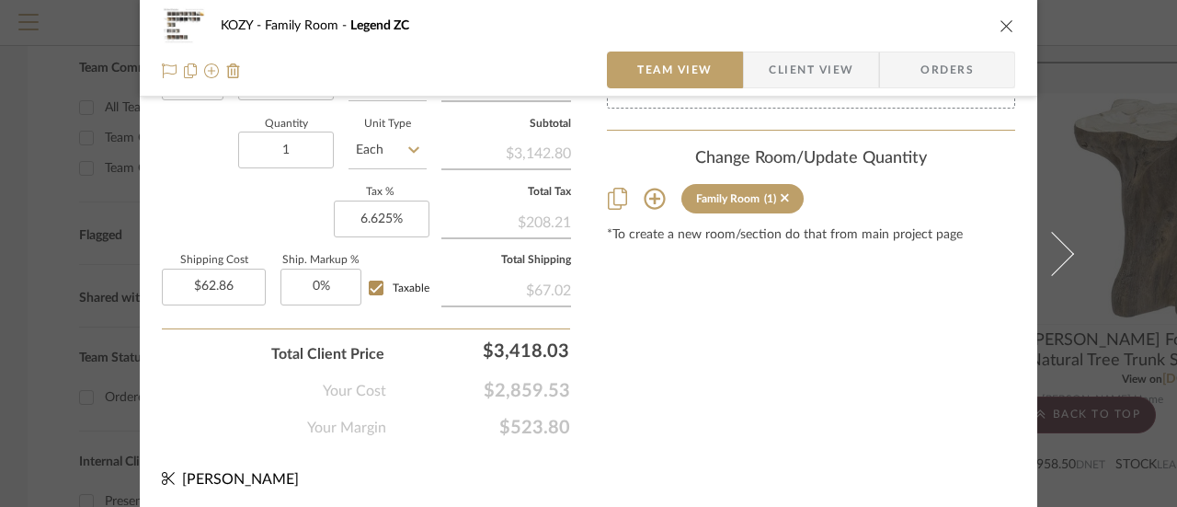
scroll to position [1201, 0]
type input "$500.00"
type input "0"
click at [314, 280] on input "0" at bounding box center [320, 286] width 81 height 37
type input "2%"
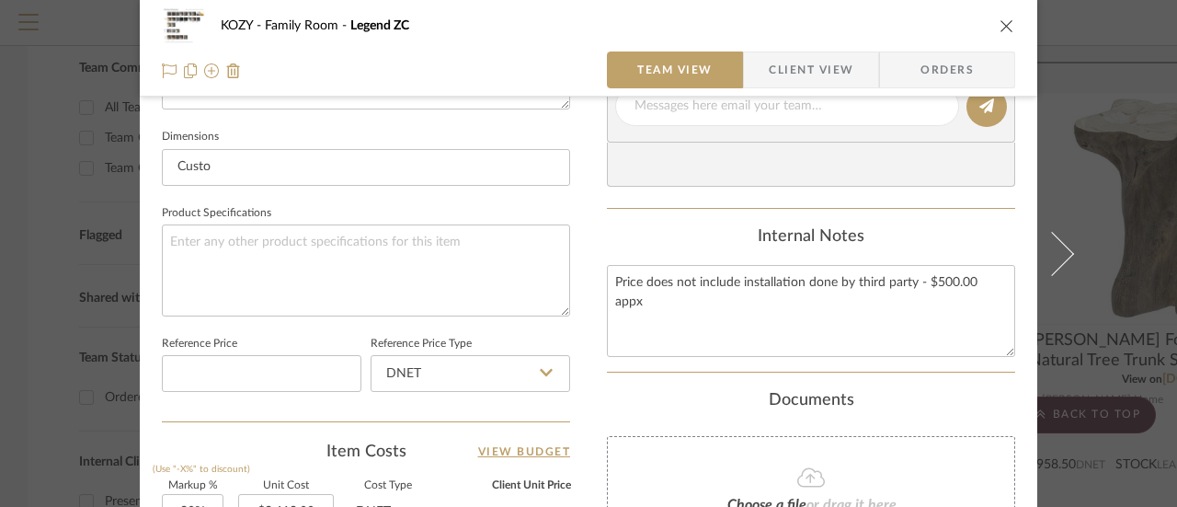
scroll to position [741, 0]
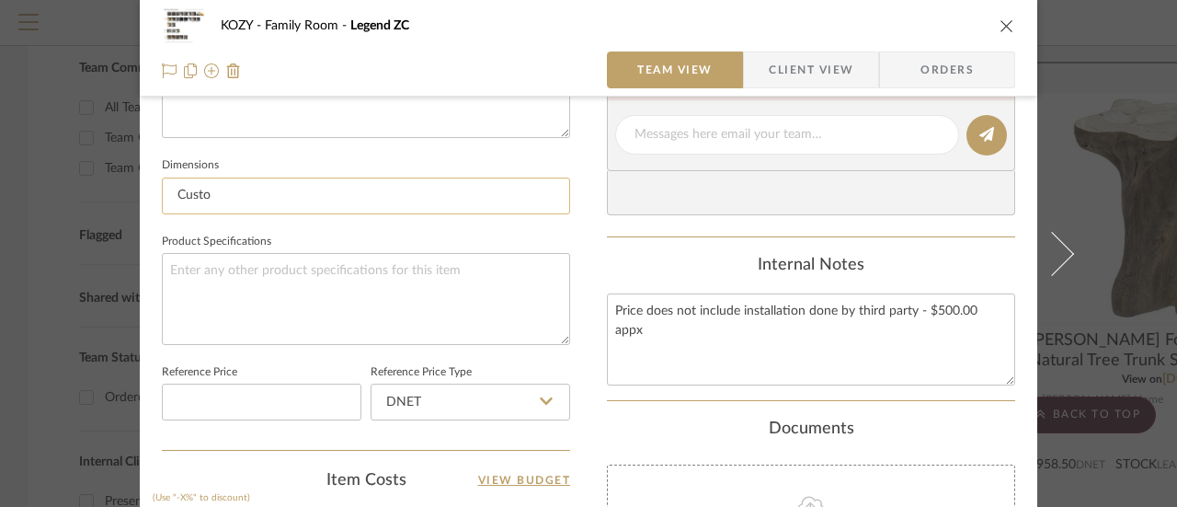
click at [203, 194] on input "Custo" at bounding box center [366, 195] width 408 height 37
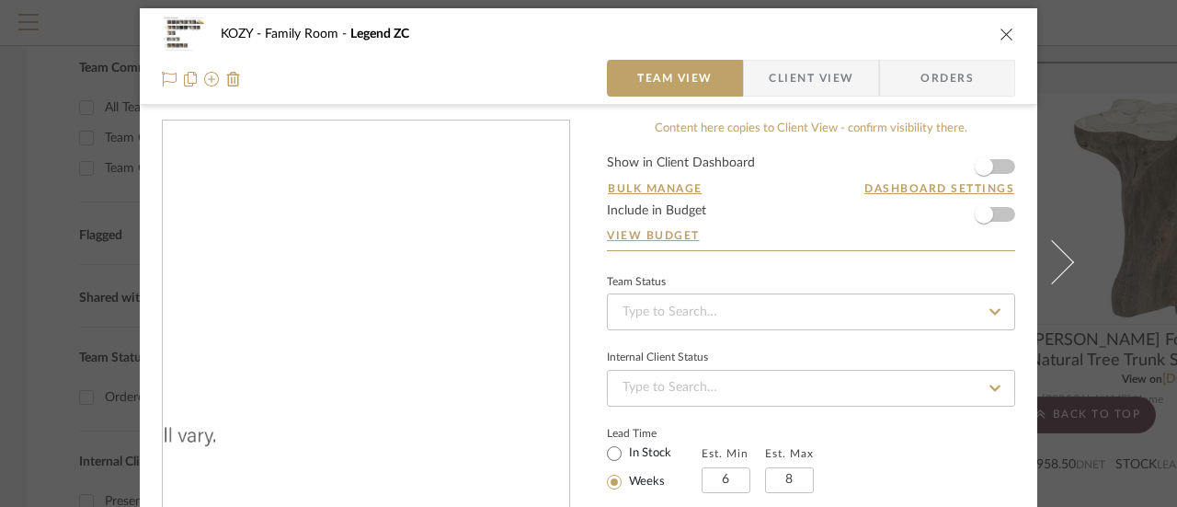
scroll to position [0, 0]
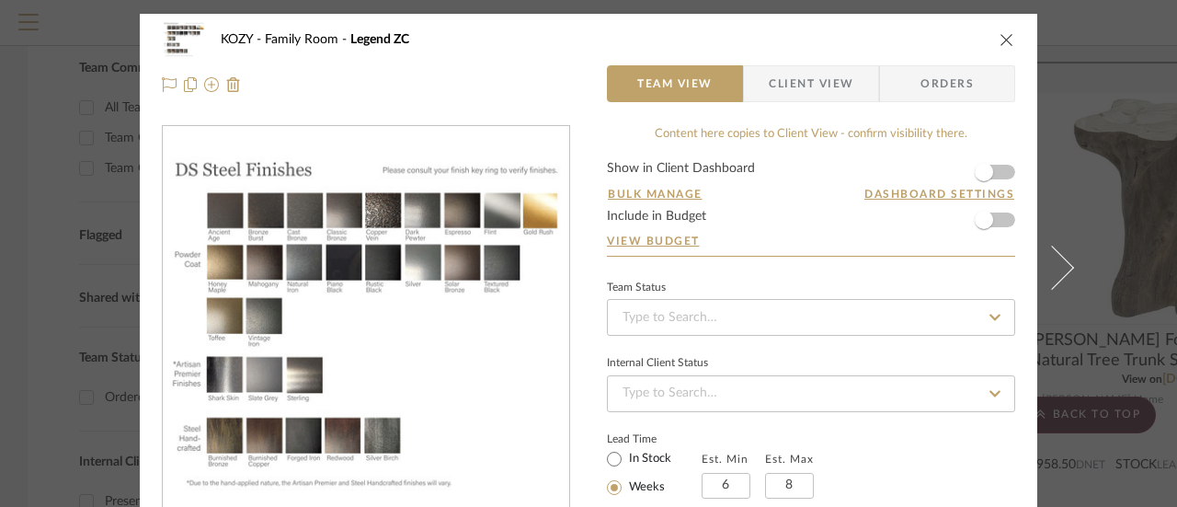
type input "Custom"
click at [999, 221] on form "Show in Client Dashboard Bulk Manage Dashboard Settings Include in Budget View …" at bounding box center [811, 209] width 408 height 94
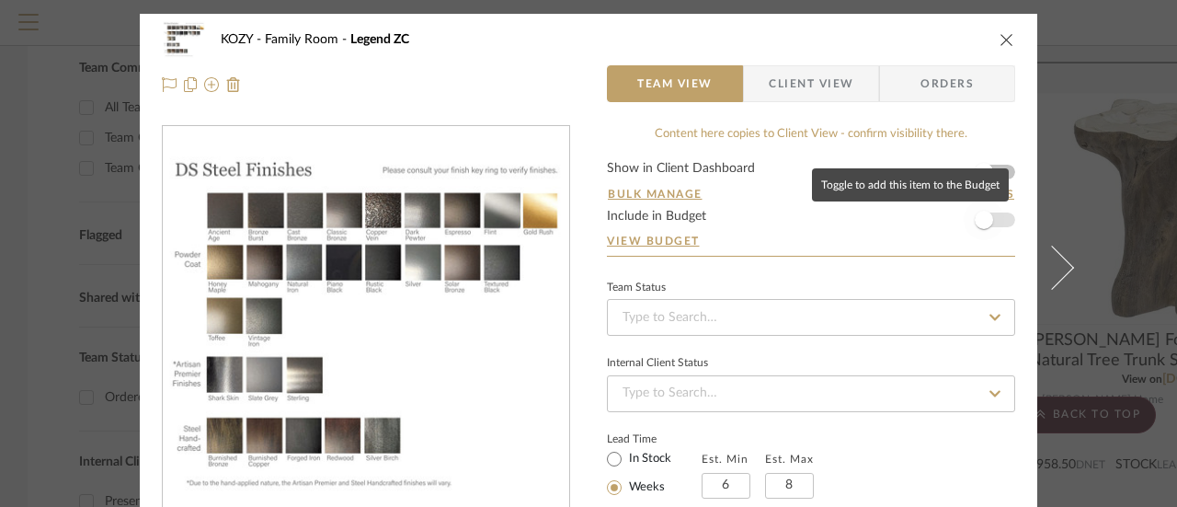
click at [979, 217] on span "button" at bounding box center [984, 220] width 18 height 18
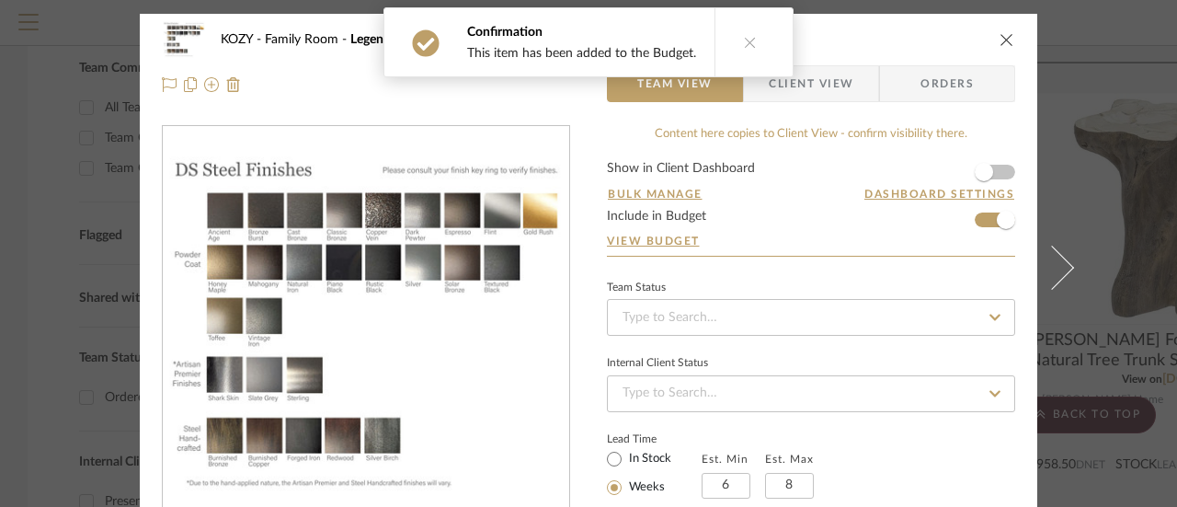
click at [744, 41] on icon at bounding box center [750, 42] width 13 height 13
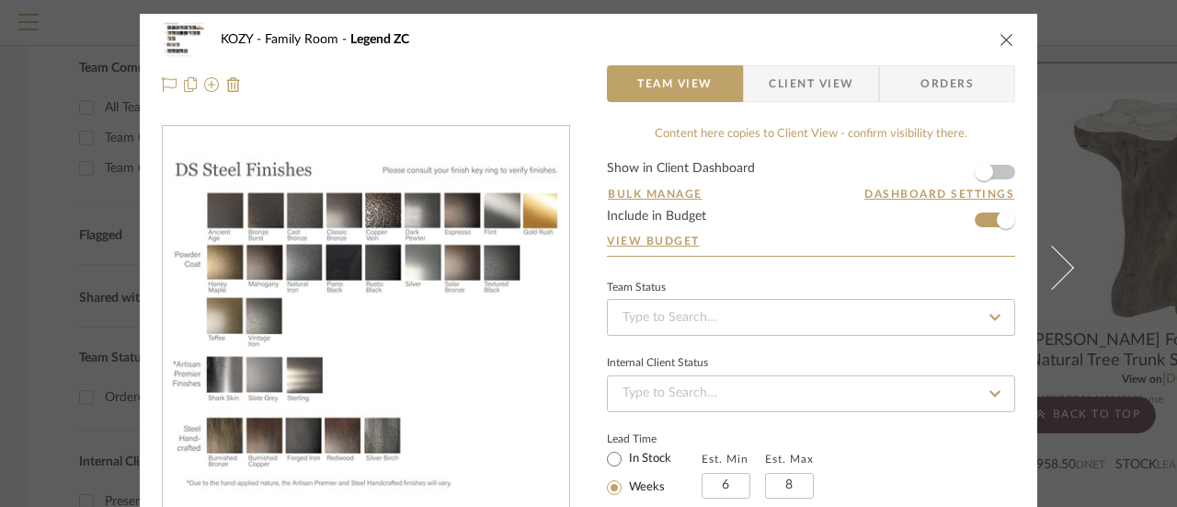
click at [1002, 38] on icon "close" at bounding box center [1006, 39] width 15 height 15
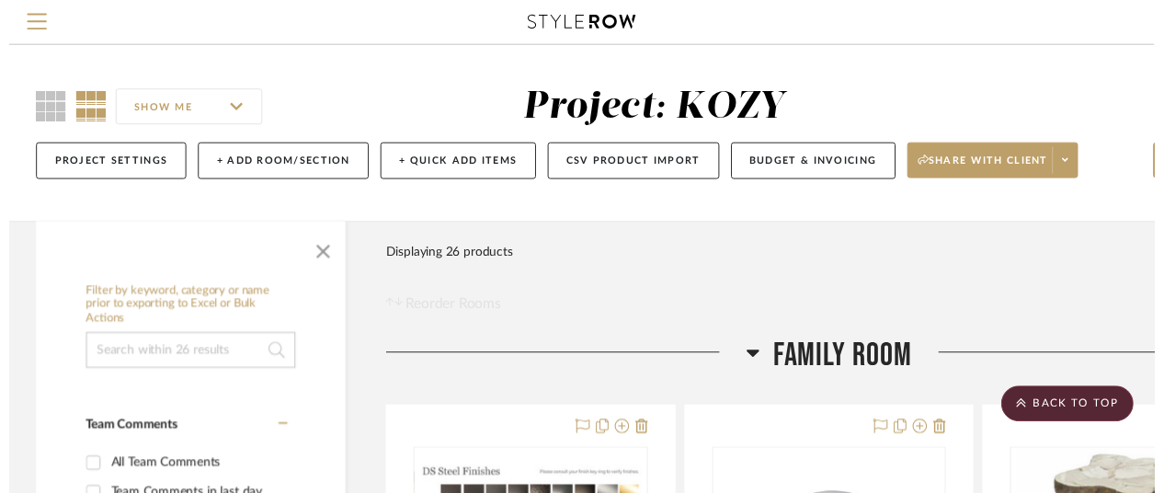
scroll to position [368, 0]
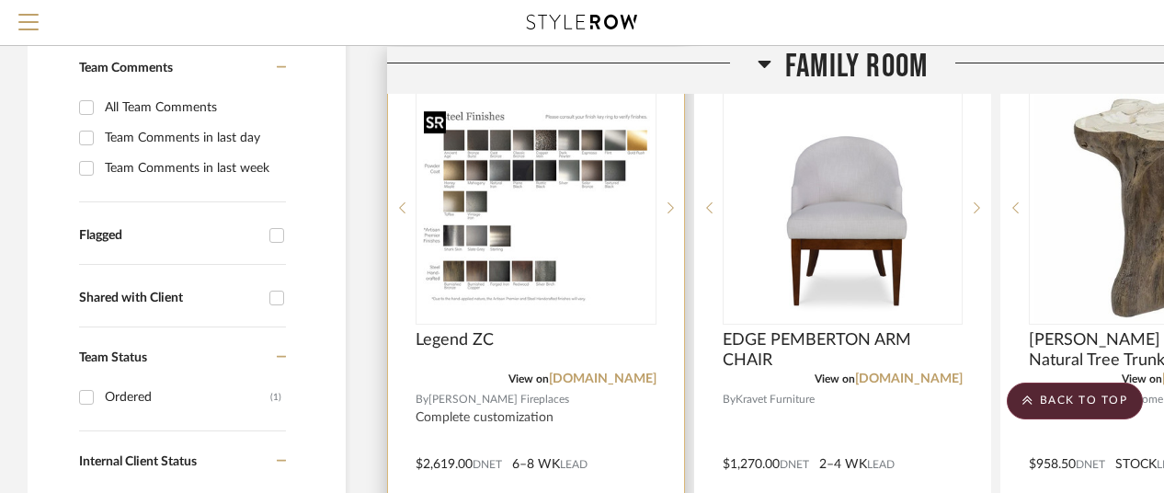
click at [504, 196] on img "0" at bounding box center [535, 208] width 237 height 206
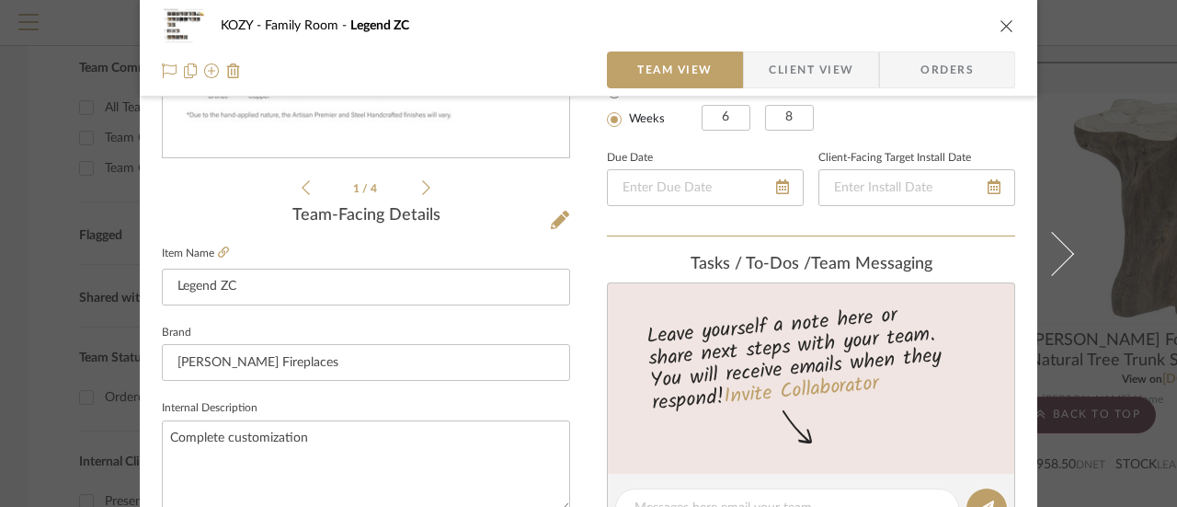
click at [422, 185] on icon at bounding box center [426, 187] width 8 height 17
click at [422, 187] on icon at bounding box center [426, 187] width 8 height 17
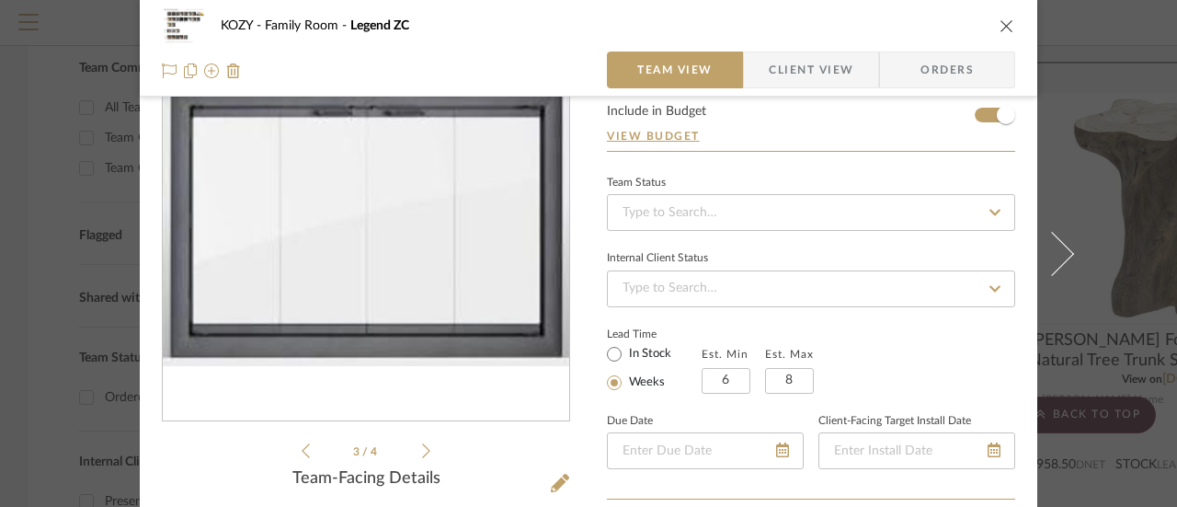
scroll to position [92, 0]
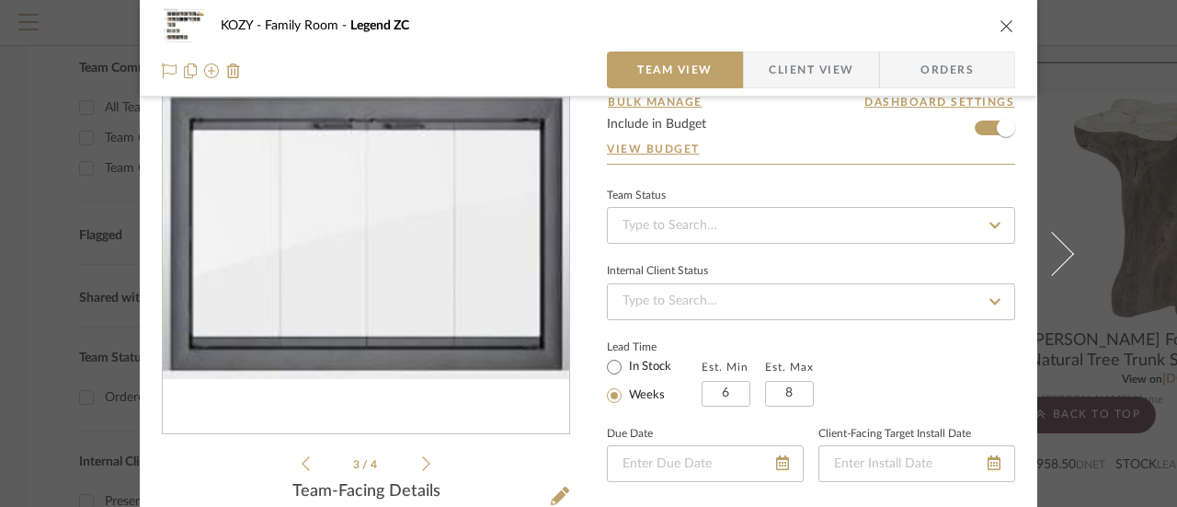
click at [302, 461] on icon at bounding box center [306, 463] width 8 height 17
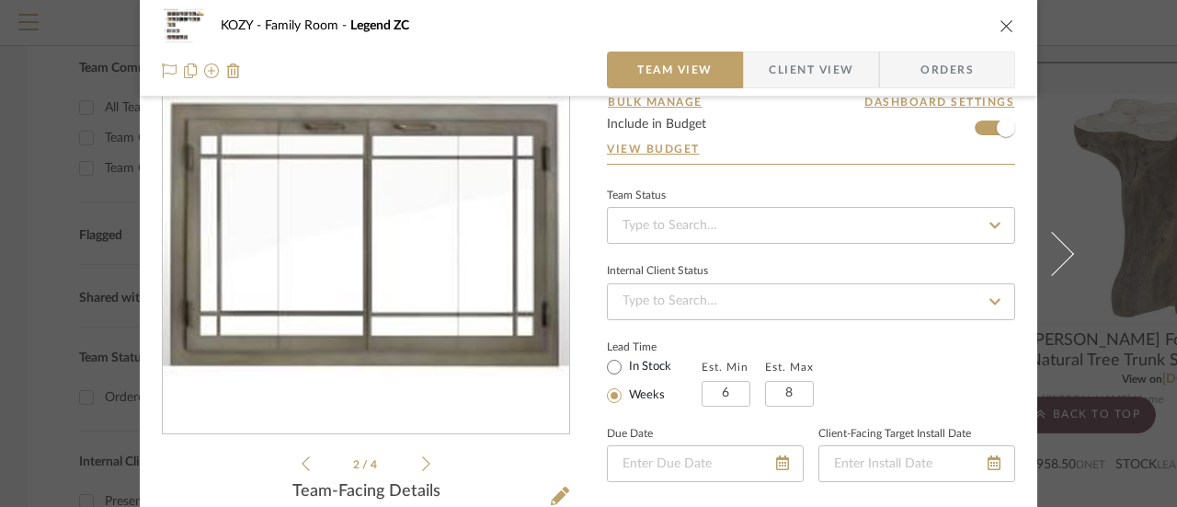
click at [302, 460] on icon at bounding box center [306, 463] width 8 height 17
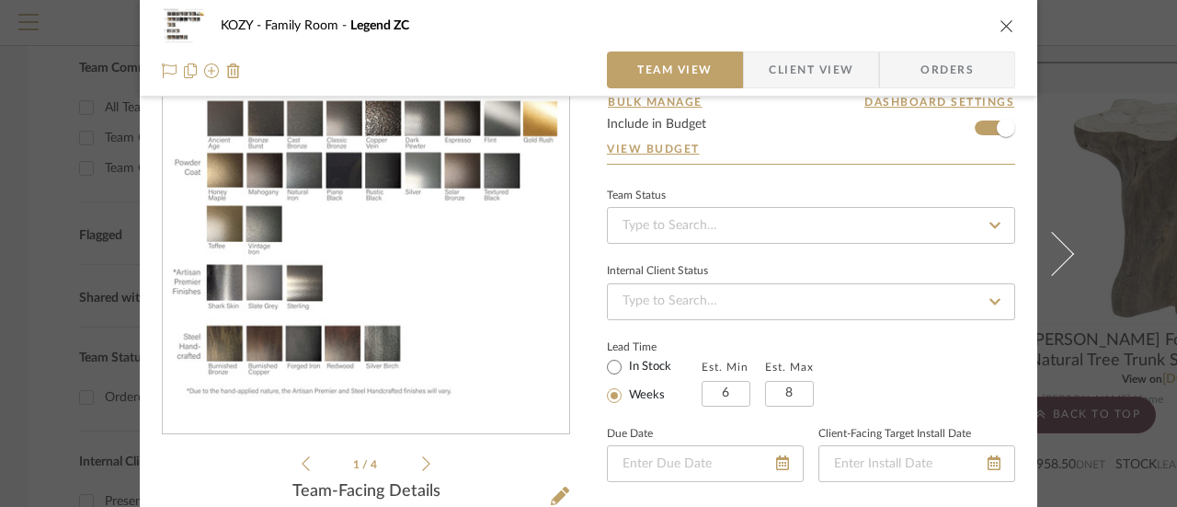
click at [302, 459] on icon at bounding box center [306, 463] width 8 height 17
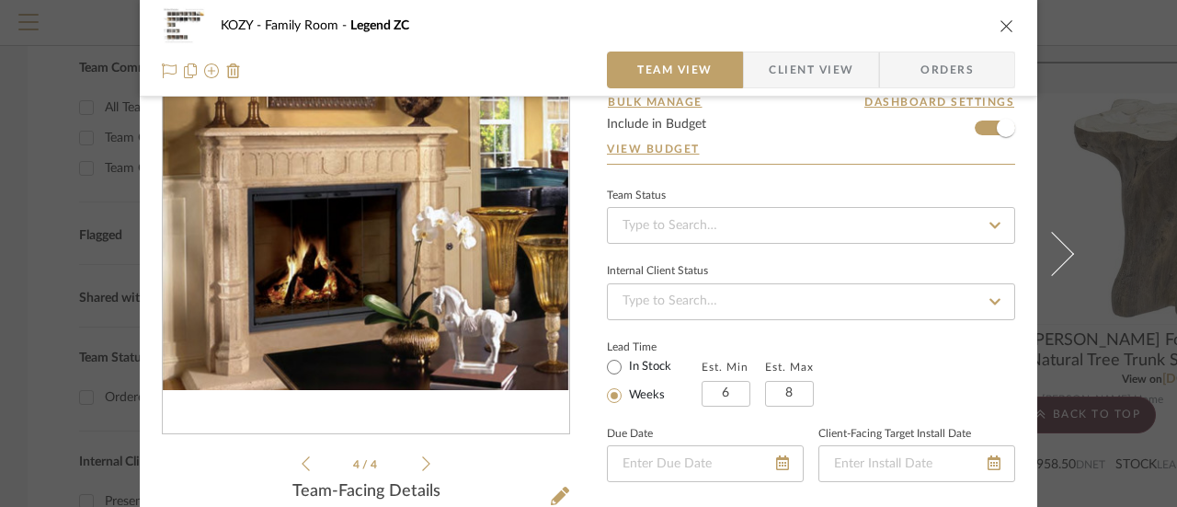
click at [302, 459] on icon at bounding box center [306, 463] width 8 height 17
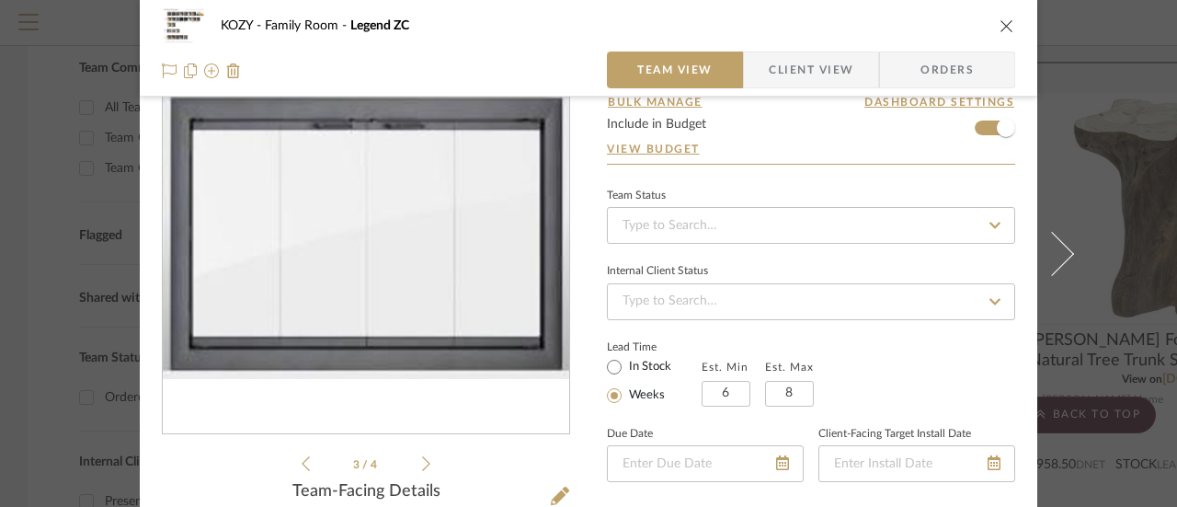
click at [302, 459] on icon at bounding box center [306, 463] width 8 height 17
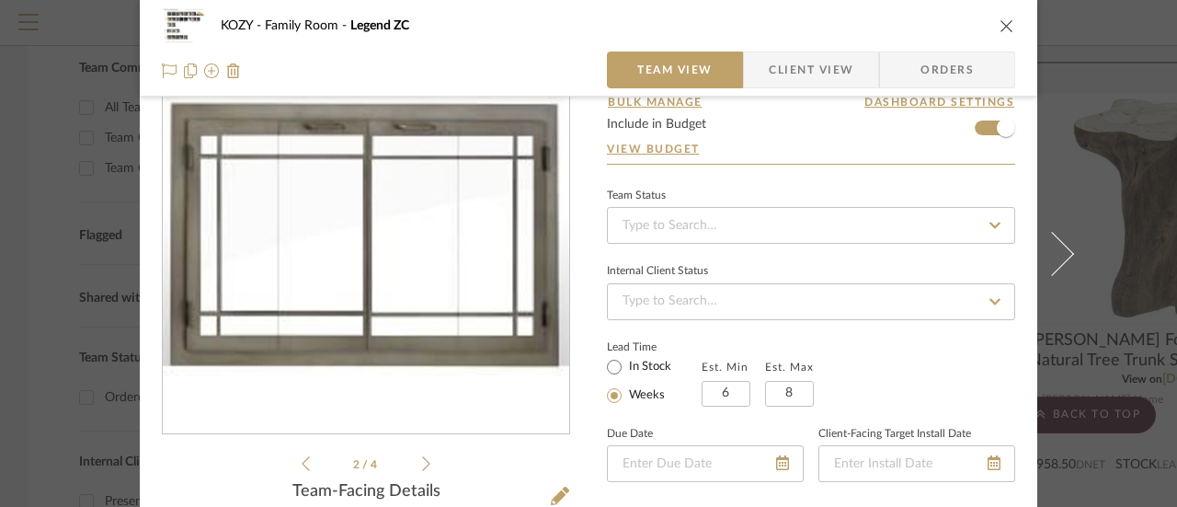
click at [302, 459] on icon at bounding box center [306, 463] width 8 height 17
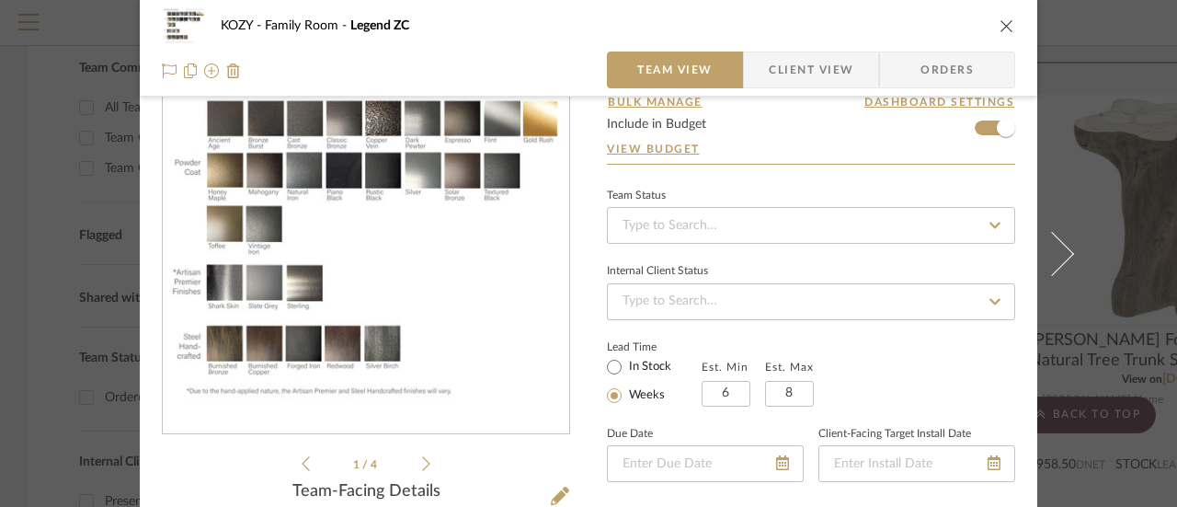
click at [302, 459] on icon at bounding box center [306, 463] width 8 height 17
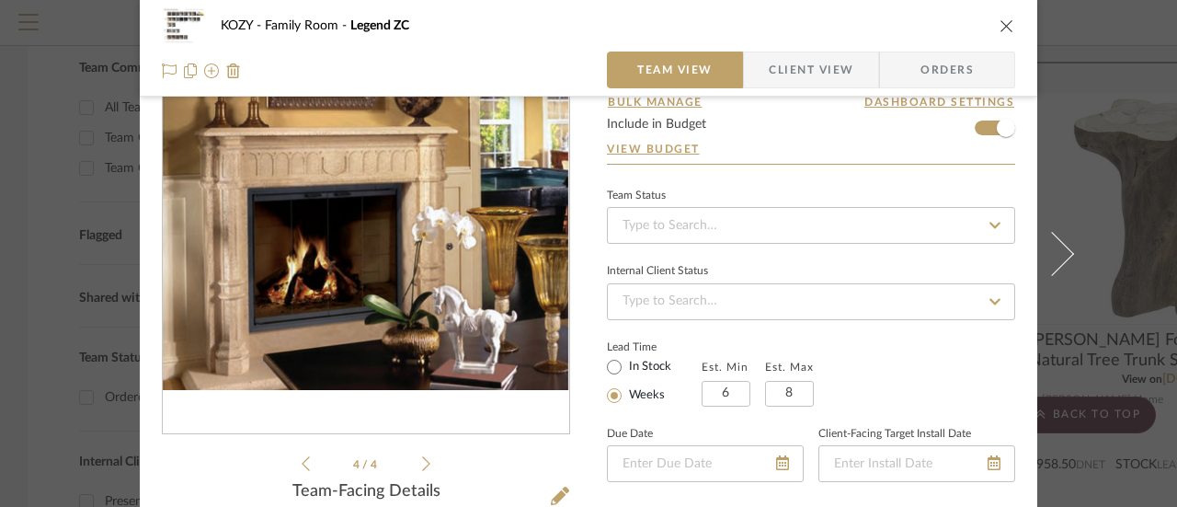
click at [1000, 23] on icon "close" at bounding box center [1006, 25] width 15 height 15
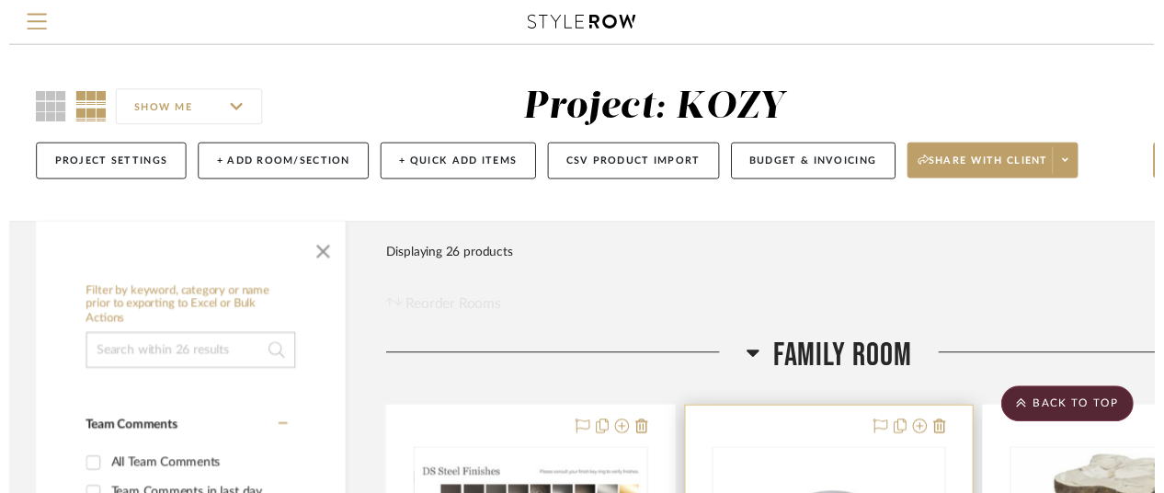
scroll to position [368, 0]
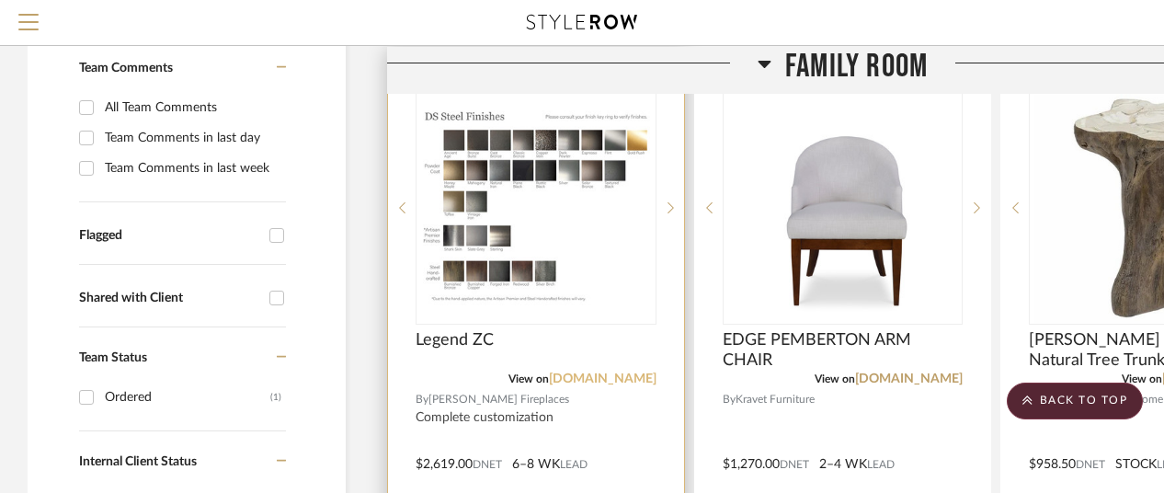
click at [592, 372] on link "designspecialties.com" at bounding box center [603, 378] width 108 height 13
click at [506, 266] on img "0" at bounding box center [535, 208] width 237 height 206
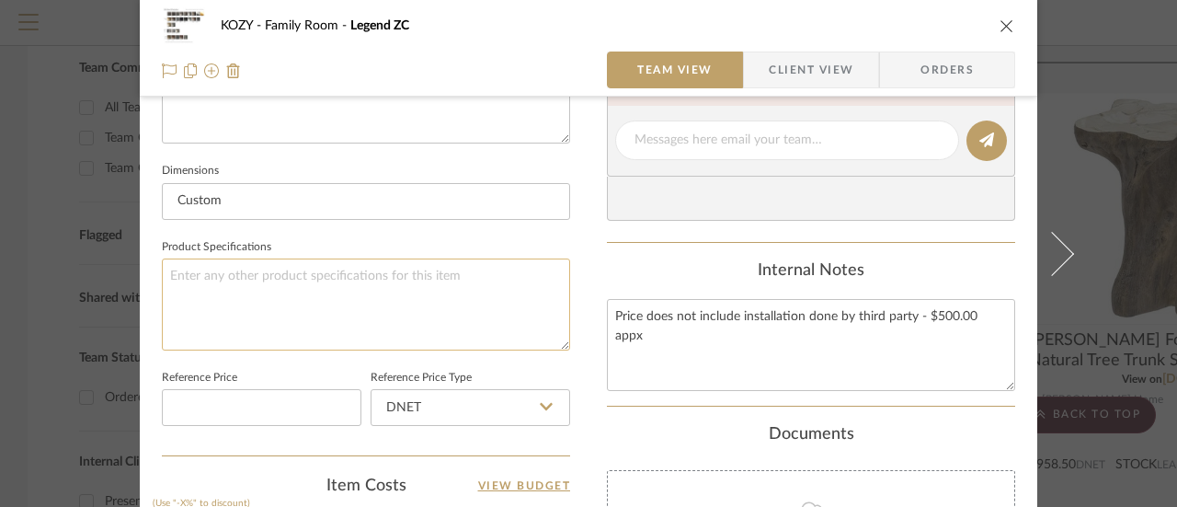
scroll to position [644, 0]
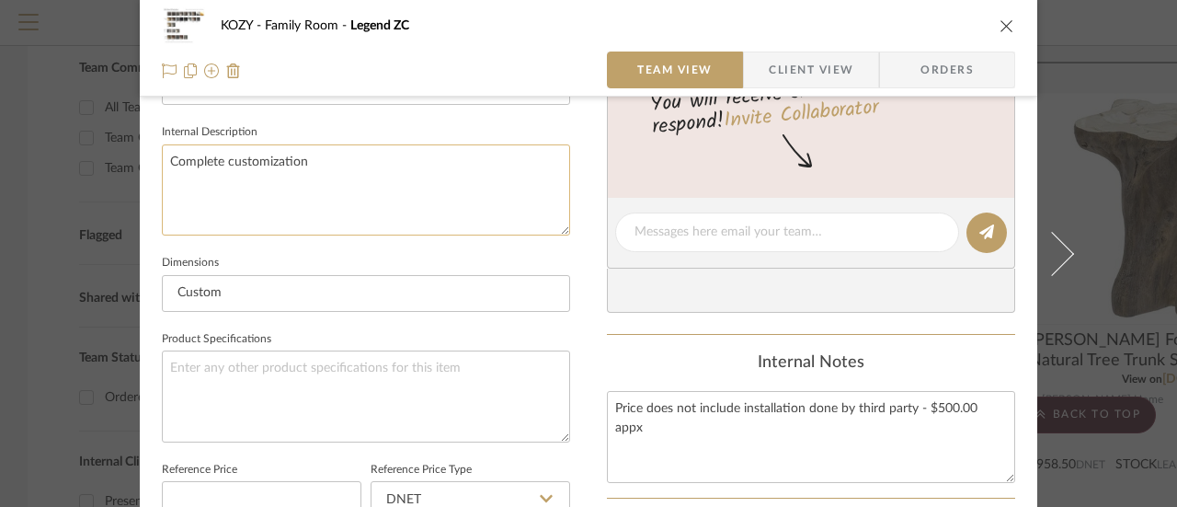
click at [308, 163] on textarea "Complete customization" at bounding box center [366, 189] width 408 height 91
type textarea "Complete customization Options for finish: Rustic Black, Vintage Iron, Forged I…"
click at [1003, 23] on icon "close" at bounding box center [1006, 25] width 15 height 15
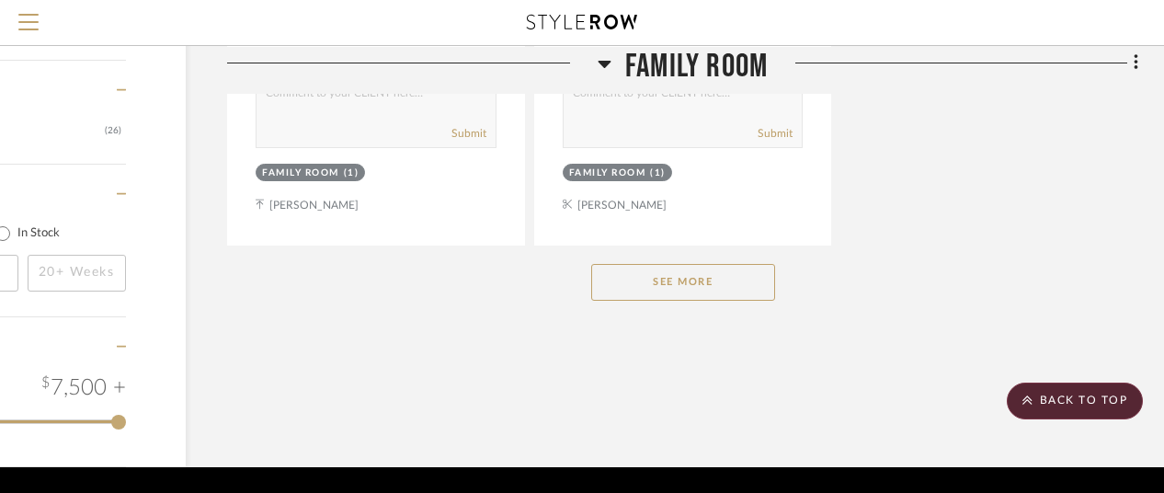
scroll to position [2661, 160]
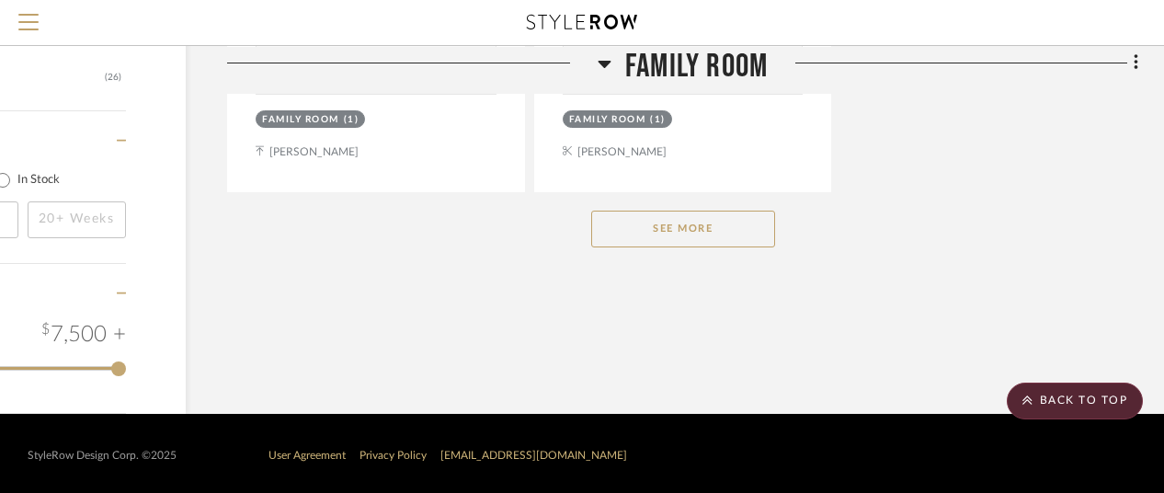
click at [705, 225] on button "See More" at bounding box center [683, 229] width 184 height 37
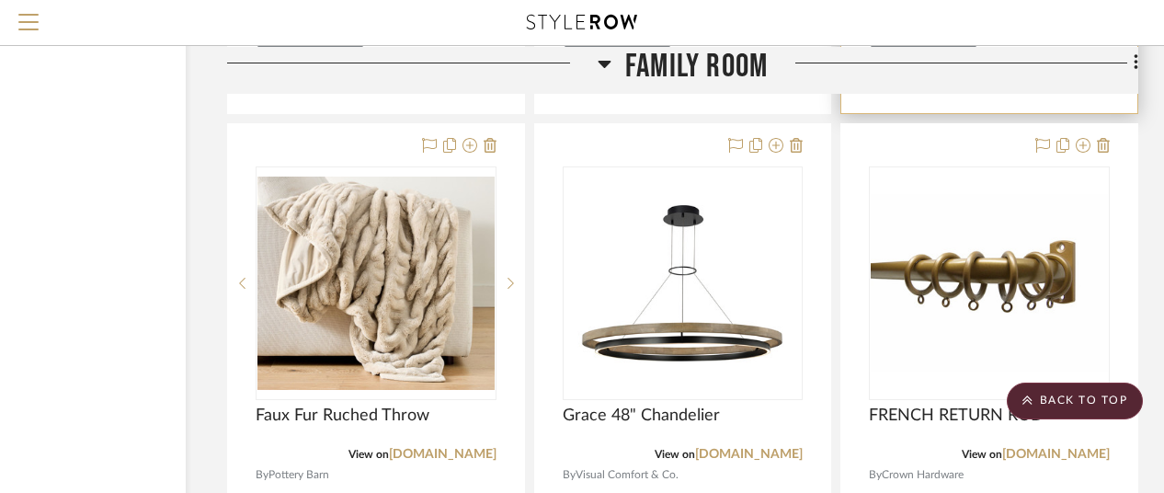
scroll to position [3580, 160]
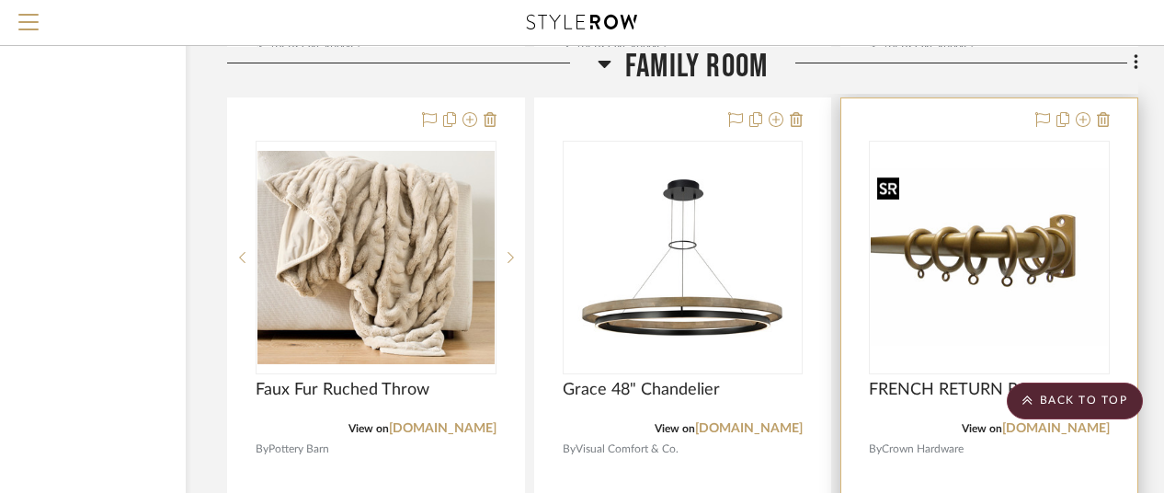
click at [1000, 253] on img "0" at bounding box center [989, 257] width 237 height 178
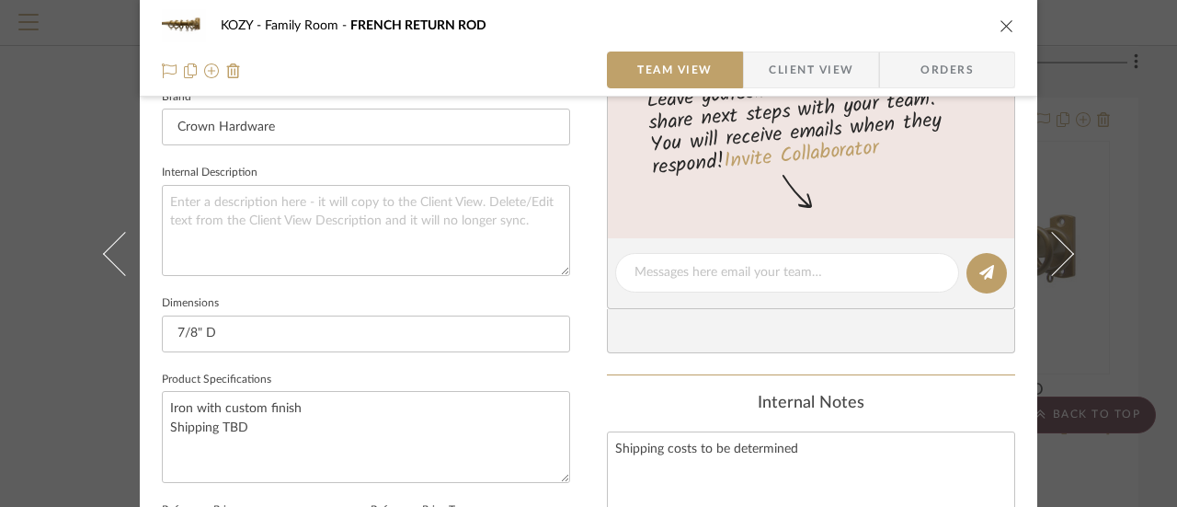
scroll to position [735, 0]
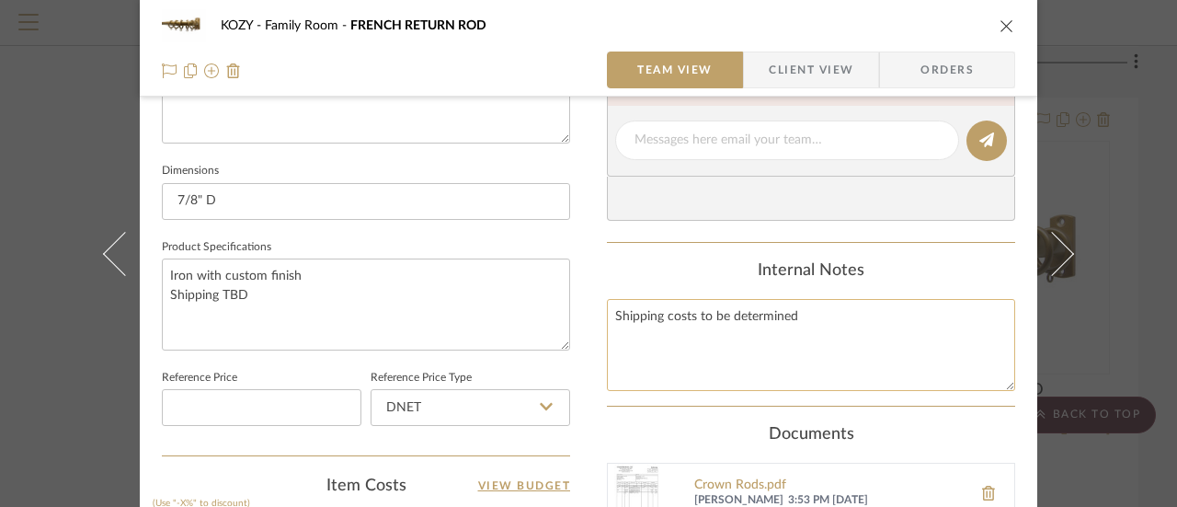
click at [798, 312] on textarea "Shipping costs to be determined" at bounding box center [811, 344] width 408 height 91
type textarea "Shipping costs to be determined Add 12 rings to order +++"
click at [1001, 24] on icon "close" at bounding box center [1006, 25] width 15 height 15
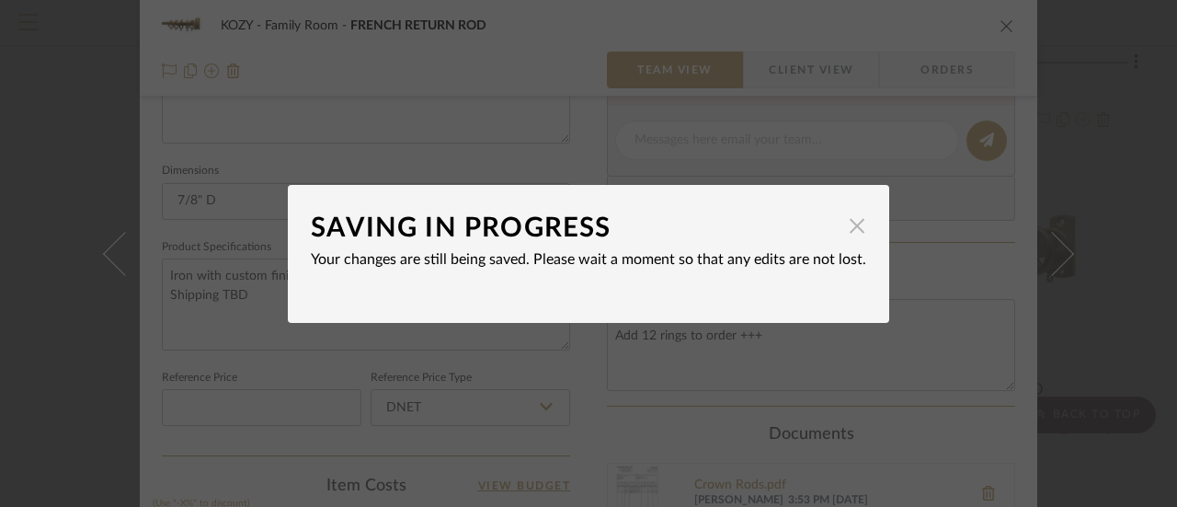
click at [848, 222] on span "button" at bounding box center [856, 226] width 37 height 37
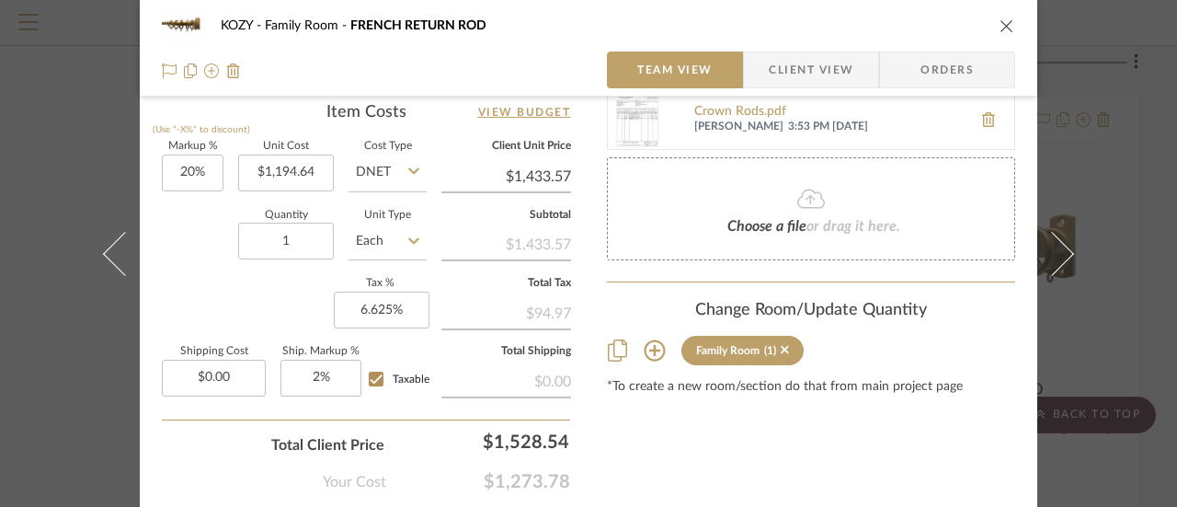
scroll to position [1017, 0]
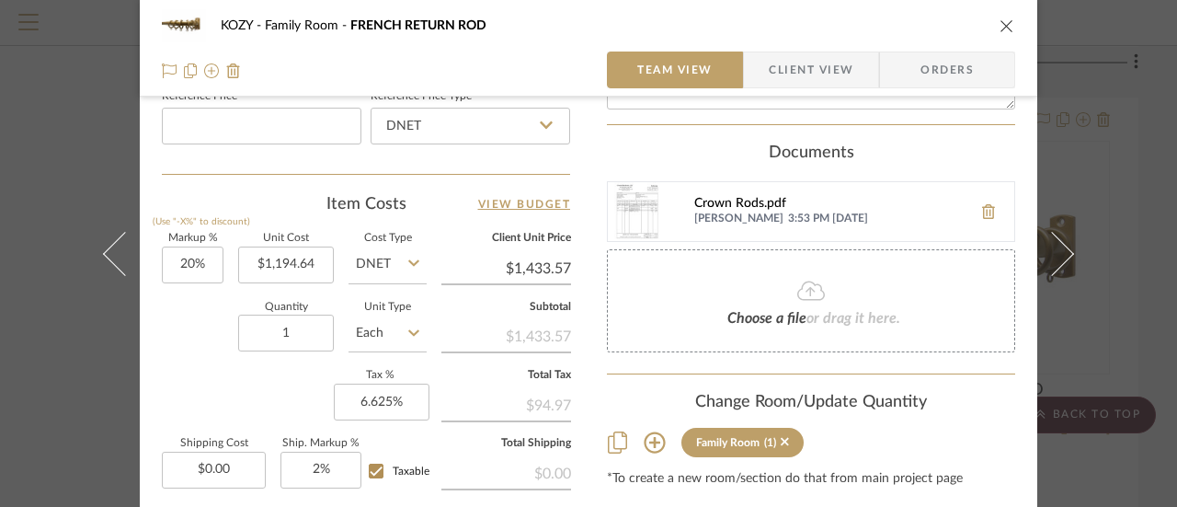
click at [758, 203] on div "Crown Rods.pdf" at bounding box center [828, 204] width 268 height 15
type input "$1,235.44"
type input "$1,482.53"
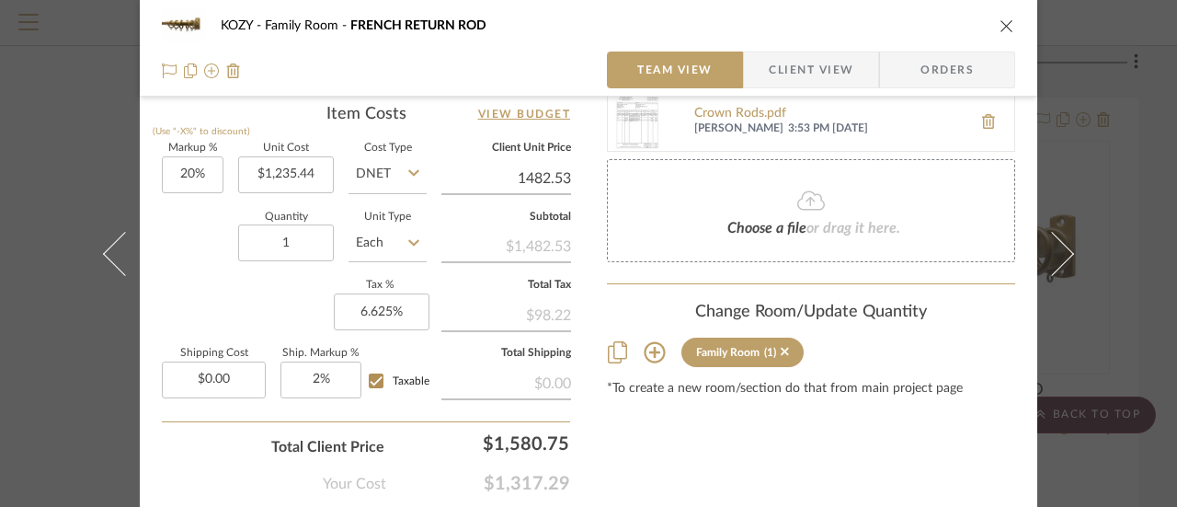
scroll to position [1201, 0]
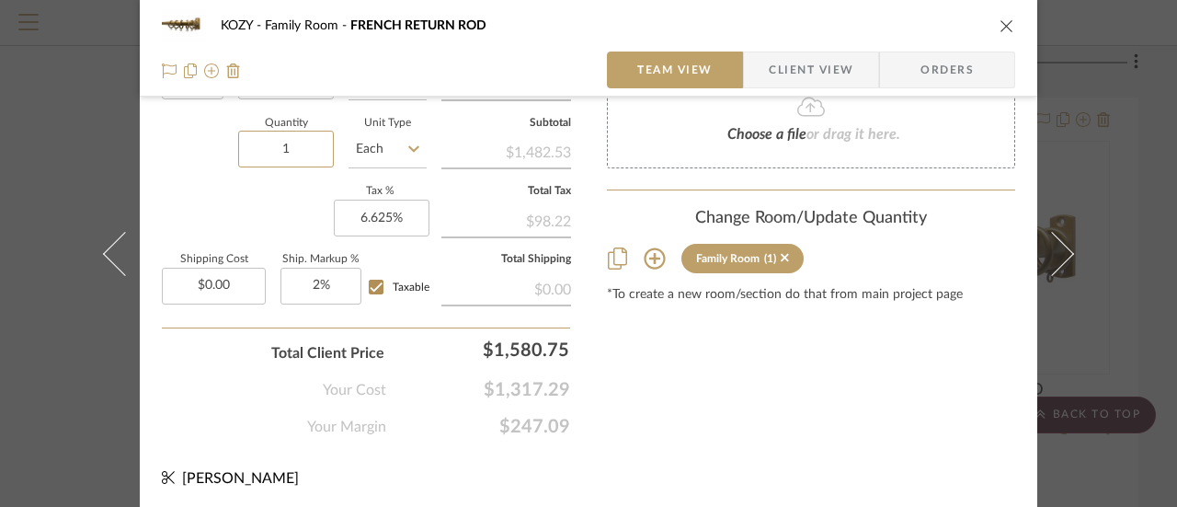
type input "$1,482.53"
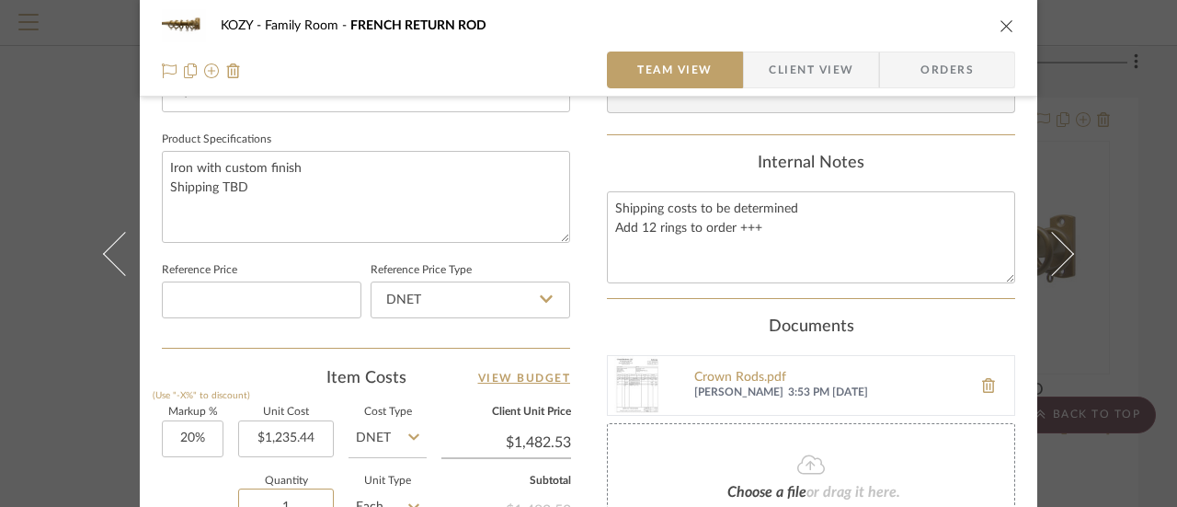
scroll to position [925, 0]
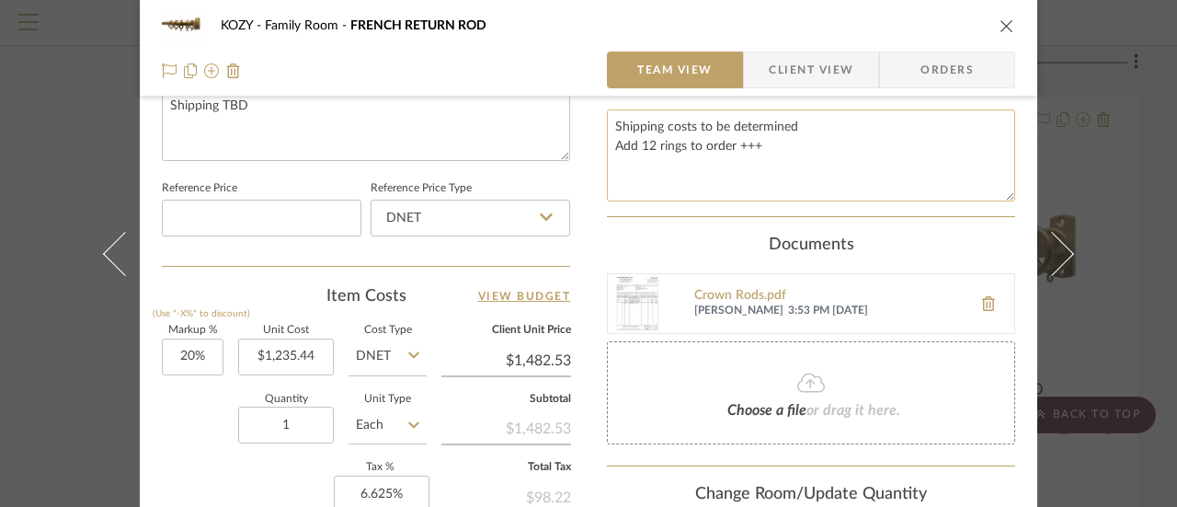
click at [640, 141] on textarea "Shipping costs to be determined Add 12 rings to order +++" at bounding box center [811, 154] width 408 height 91
click at [636, 141] on textarea "Shipping costs to be determined Add 12 rings to order +++" at bounding box center [811, 154] width 408 height 91
click at [675, 144] on textarea "Shipping costs to be determined 12 rings to order +++" at bounding box center [811, 154] width 408 height 91
click at [800, 141] on textarea "Shipping costs to be determined 12 rings to be added to order +++" at bounding box center [811, 154] width 408 height 91
type textarea "Shipping costs to be determined 12 rings to be added to order +$40.80 included …"
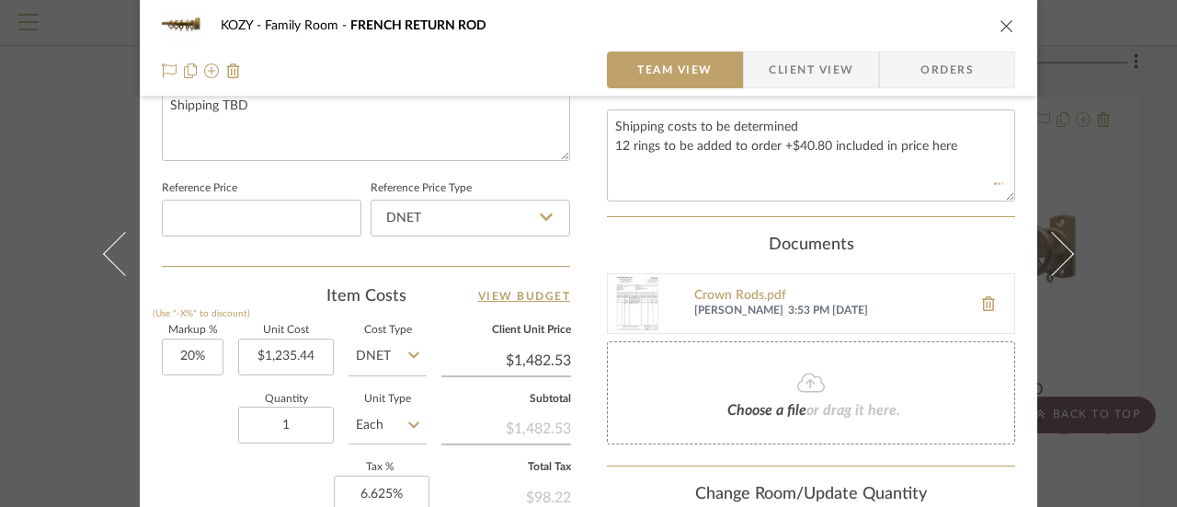
click at [1001, 22] on icon "close" at bounding box center [1006, 25] width 15 height 15
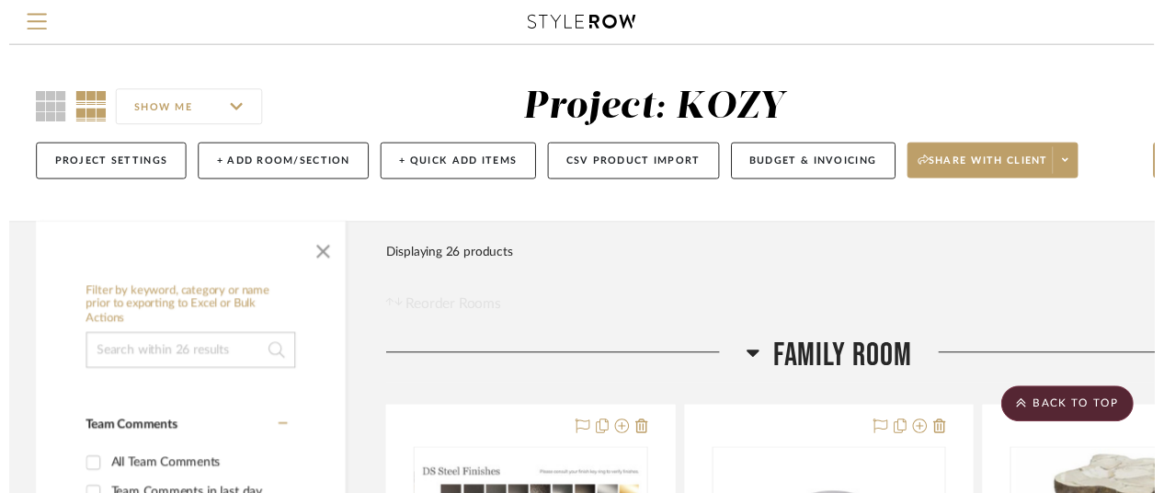
scroll to position [3580, 160]
